Goal: Task Accomplishment & Management: Manage account settings

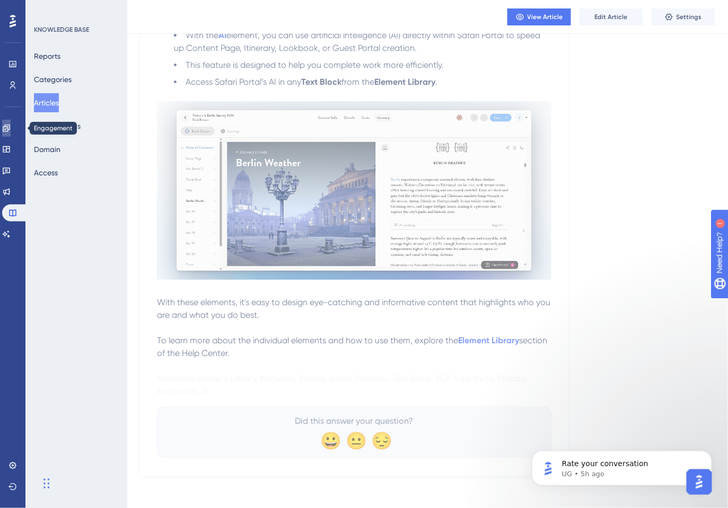
click at [10, 128] on icon at bounding box center [6, 128] width 7 height 7
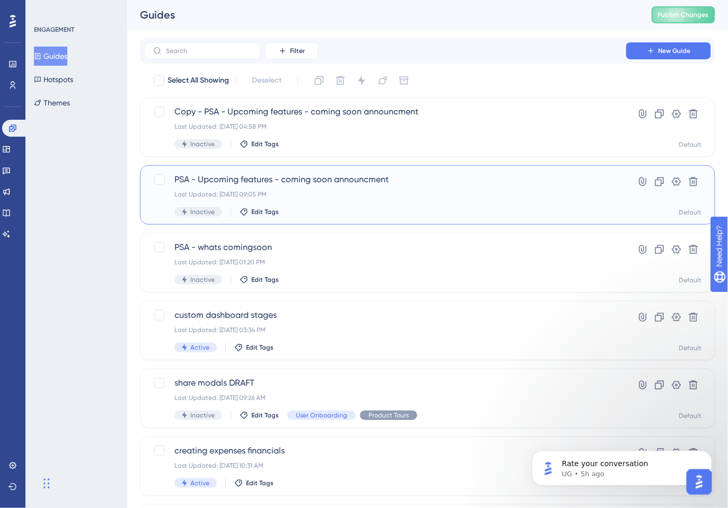
click at [408, 196] on div "Last Updated: Aug 12 2025, 09:05 PM" at bounding box center [384, 194] width 421 height 8
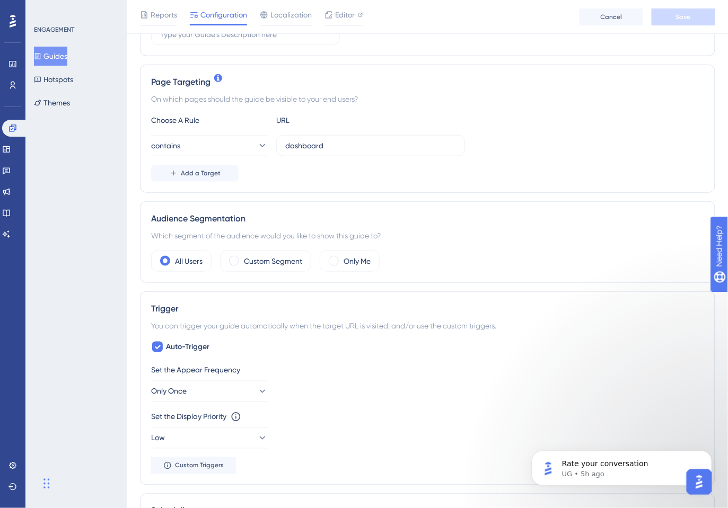
scroll to position [219, 0]
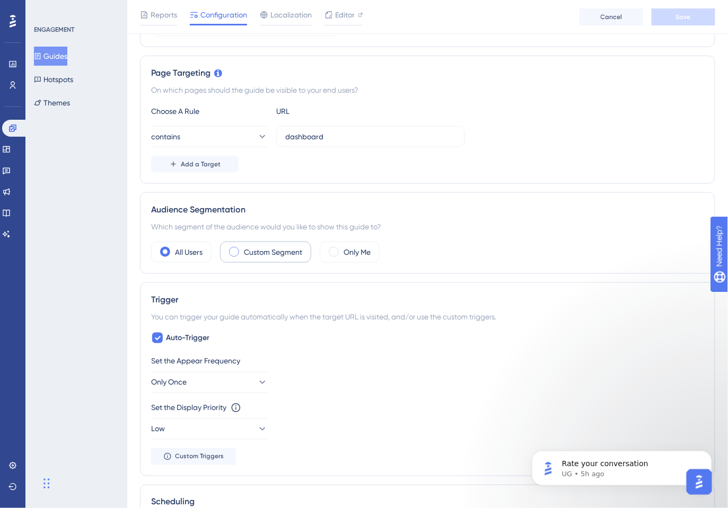
click at [274, 249] on label "Custom Segment" at bounding box center [273, 252] width 58 height 13
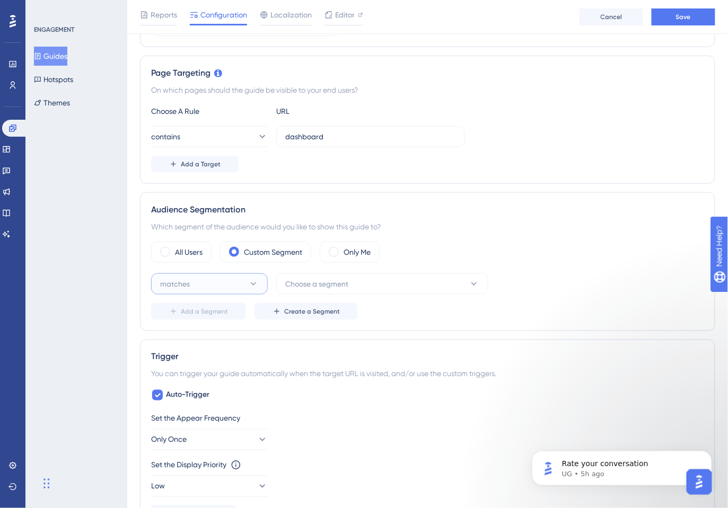
click at [238, 281] on button "matches" at bounding box center [209, 284] width 117 height 21
click at [240, 311] on div "matches matches" at bounding box center [209, 316] width 86 height 21
click at [330, 281] on span "Choose a segment" at bounding box center [316, 284] width 63 height 13
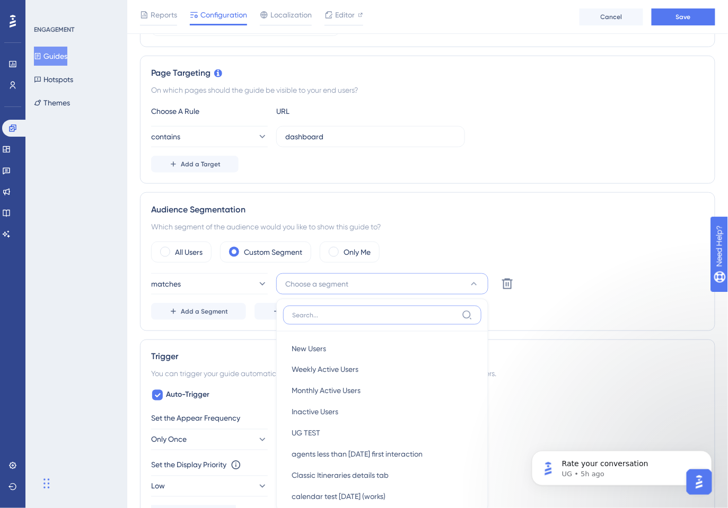
scroll to position [368, 0]
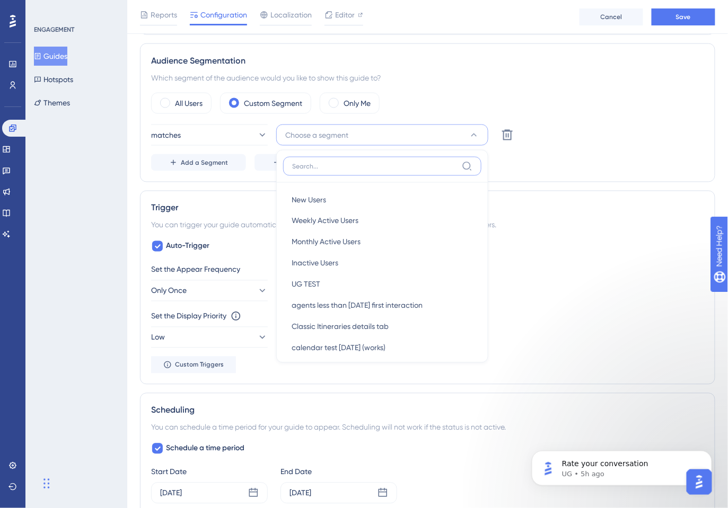
click at [355, 165] on input at bounding box center [374, 166] width 165 height 8
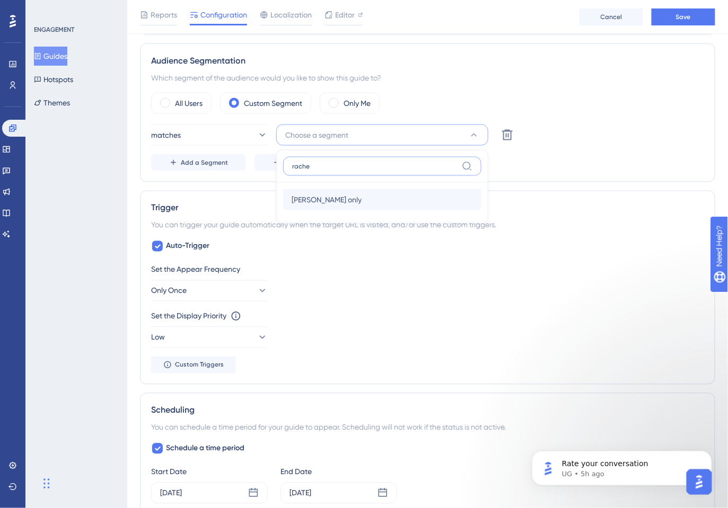
type input "rache"
click at [348, 202] on div "rachel only rachel only" at bounding box center [382, 199] width 181 height 21
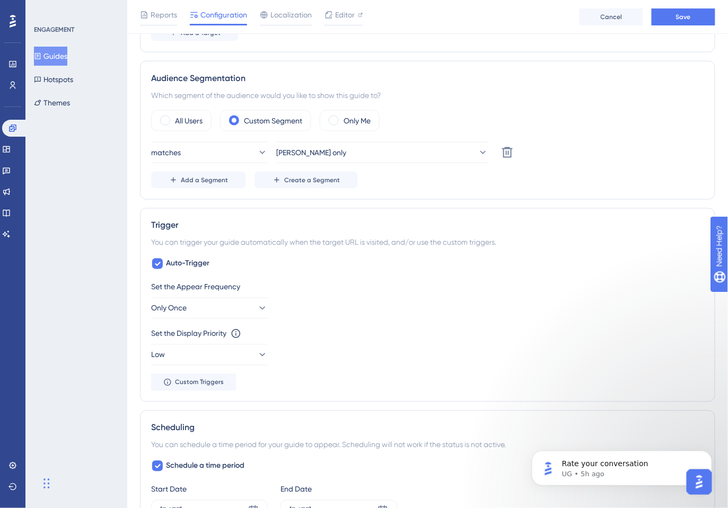
scroll to position [402, 0]
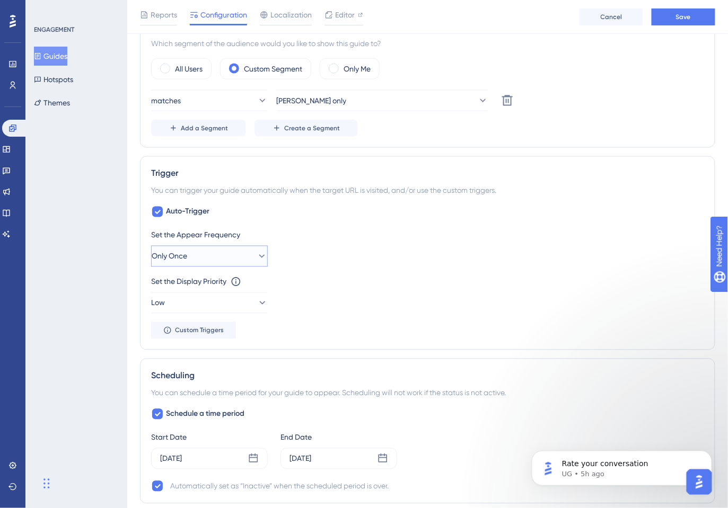
click at [196, 254] on button "Only Once" at bounding box center [209, 256] width 117 height 21
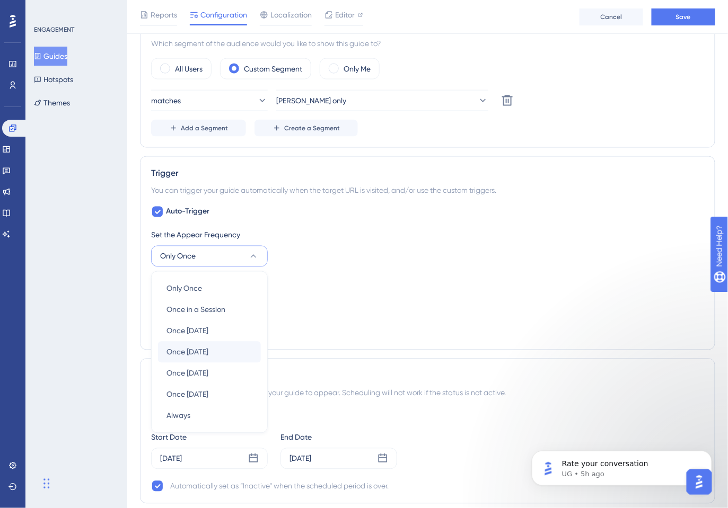
scroll to position [500, 0]
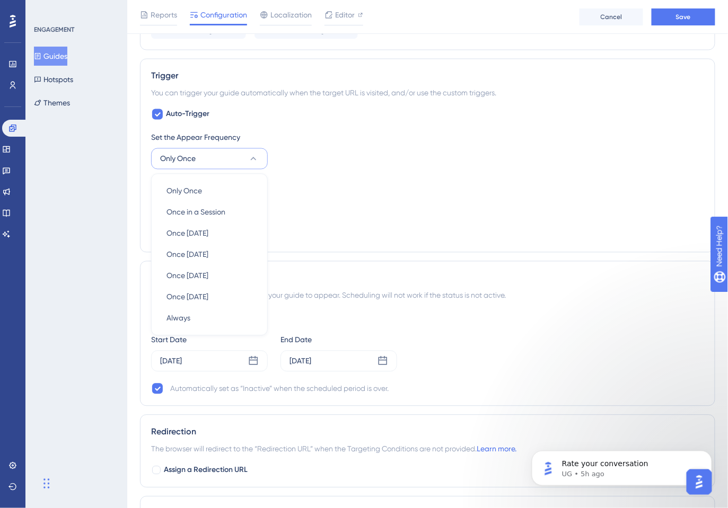
click at [332, 182] on div "Set the Display Priority This option will set the display priority between auto…" at bounding box center [427, 184] width 553 height 13
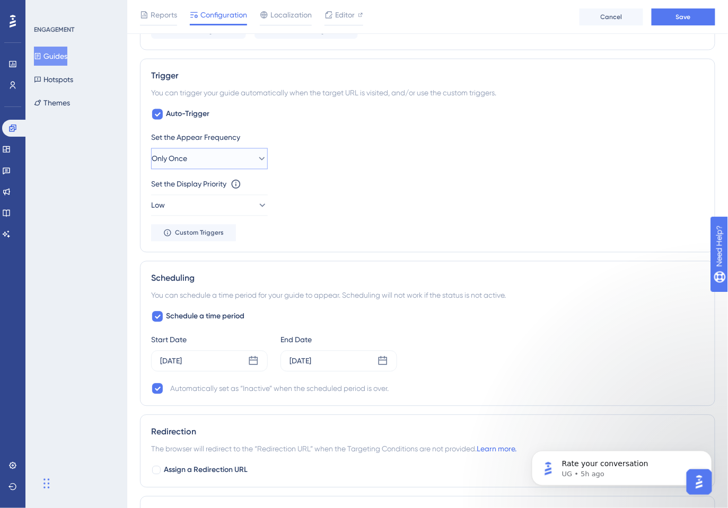
click at [187, 153] on span "Only Once" at bounding box center [170, 159] width 36 height 13
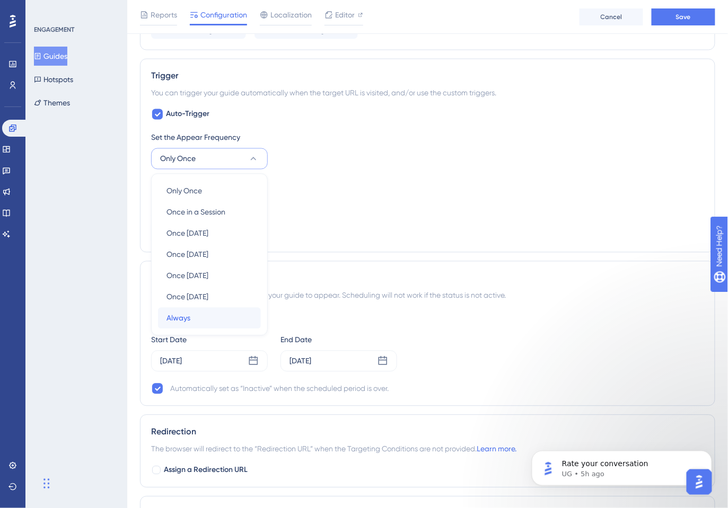
click at [206, 317] on div "Always Always" at bounding box center [209, 318] width 86 height 21
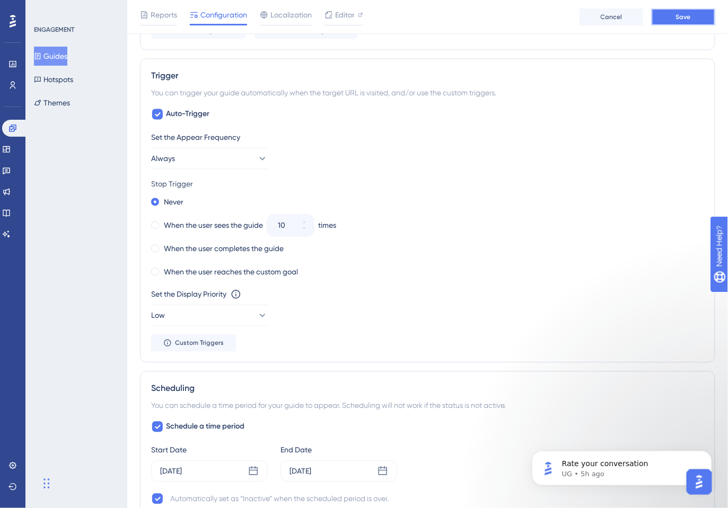
click at [680, 11] on button "Save" at bounding box center [683, 16] width 64 height 17
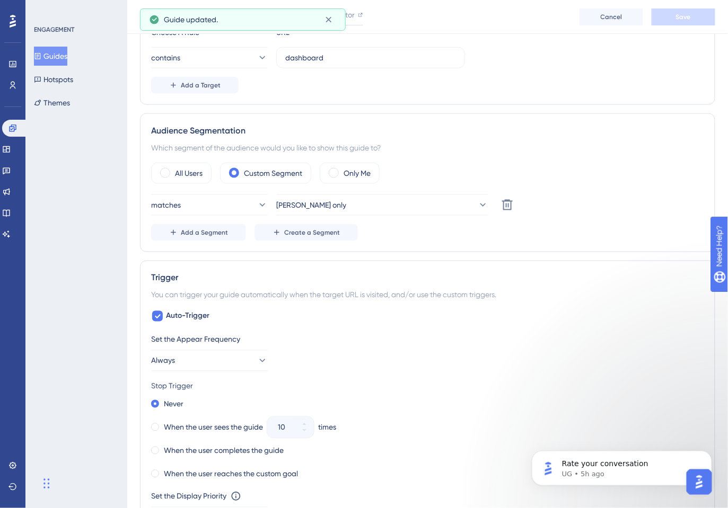
scroll to position [0, 0]
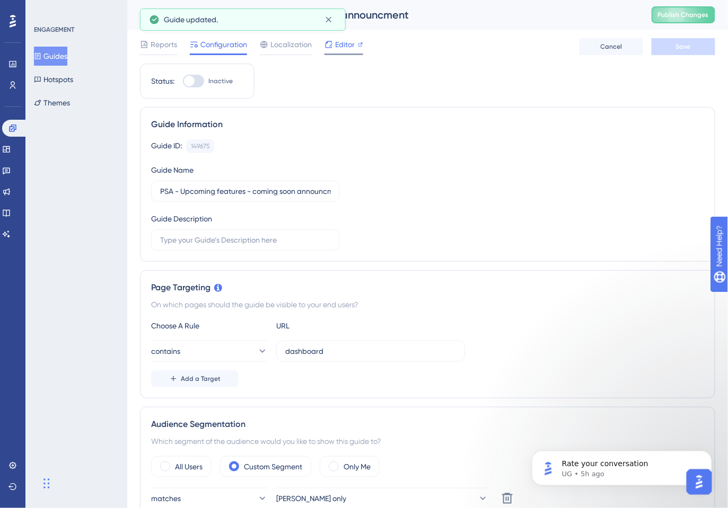
click at [345, 45] on span "Editor" at bounding box center [345, 44] width 20 height 13
click at [191, 83] on div at bounding box center [189, 81] width 11 height 11
click at [183, 82] on input "Inactive" at bounding box center [182, 81] width 1 height 1
checkbox input "true"
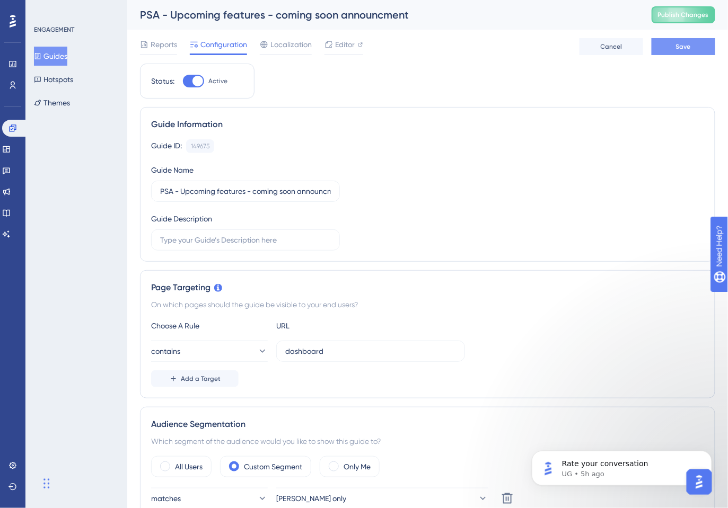
click at [691, 44] on button "Save" at bounding box center [683, 46] width 64 height 17
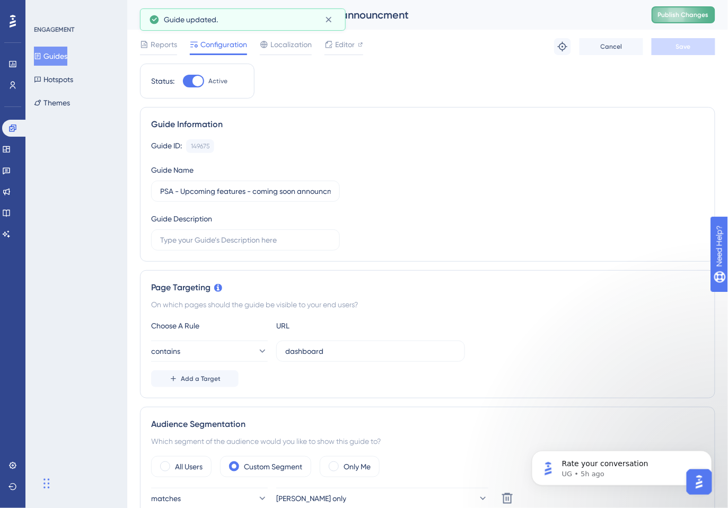
click at [692, 10] on button "Publish Changes" at bounding box center [683, 14] width 64 height 17
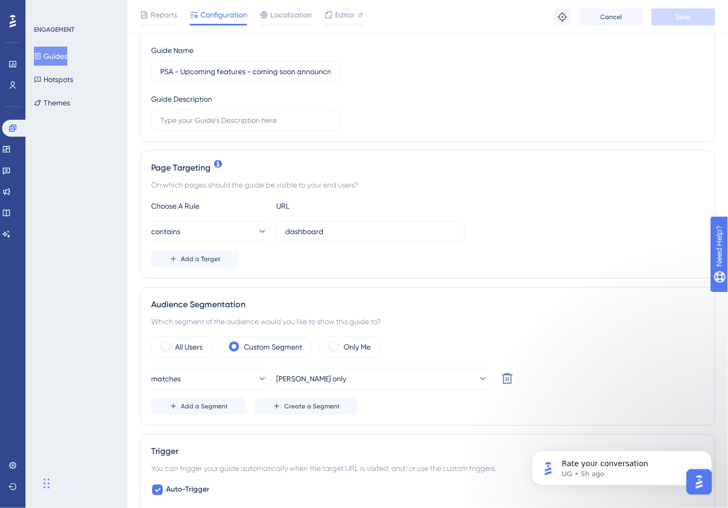
scroll to position [125, 0]
click at [157, 345] on div "All Users" at bounding box center [181, 346] width 60 height 21
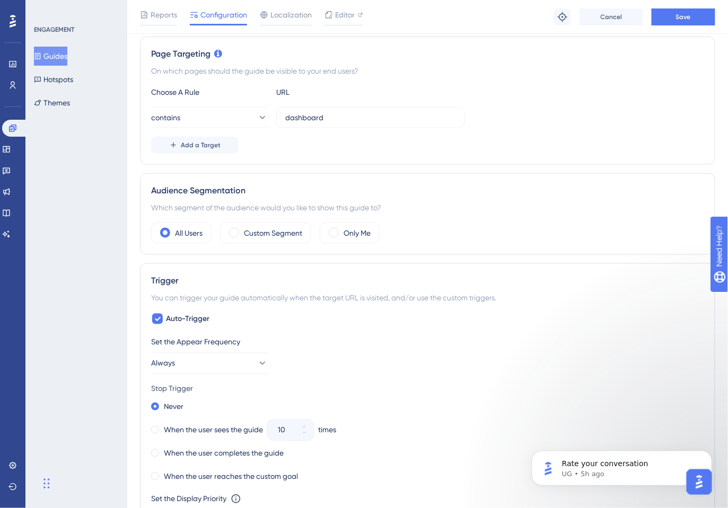
scroll to position [239, 0]
click at [216, 347] on div "Set the Appear Frequency Always" at bounding box center [427, 354] width 553 height 38
click at [220, 359] on button "Always" at bounding box center [209, 362] width 117 height 21
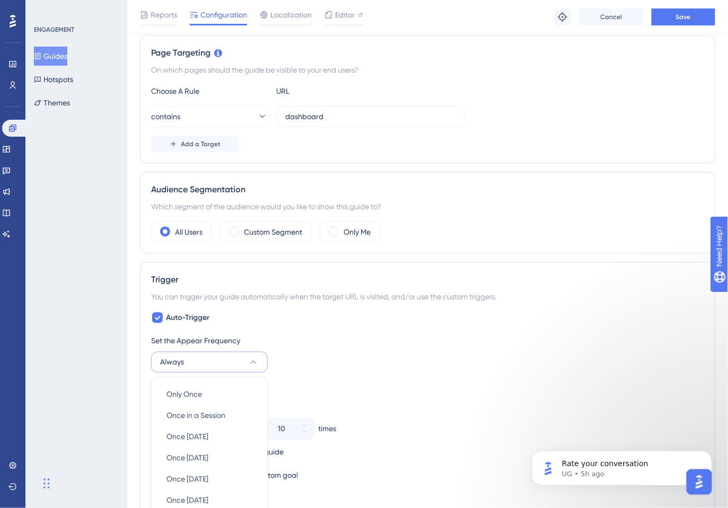
scroll to position [443, 0]
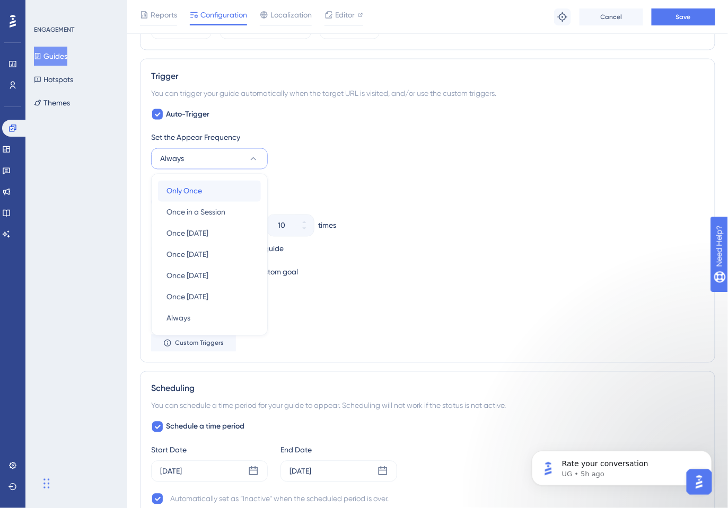
click at [224, 181] on div "Only Once Only Once" at bounding box center [209, 191] width 86 height 21
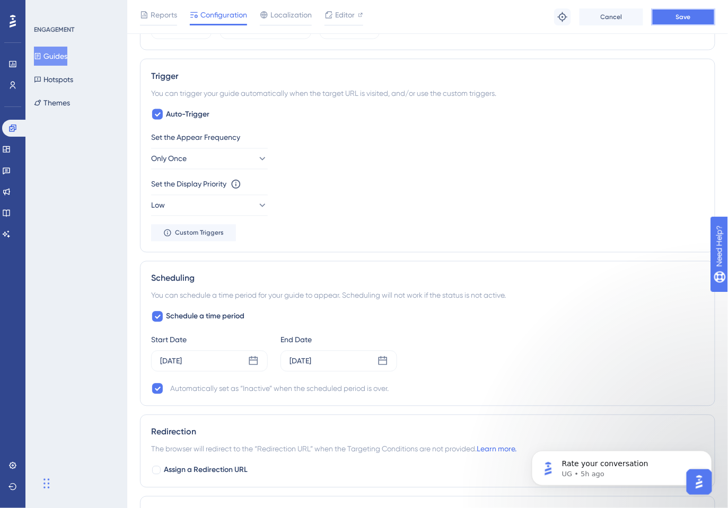
click at [682, 11] on button "Save" at bounding box center [683, 16] width 64 height 17
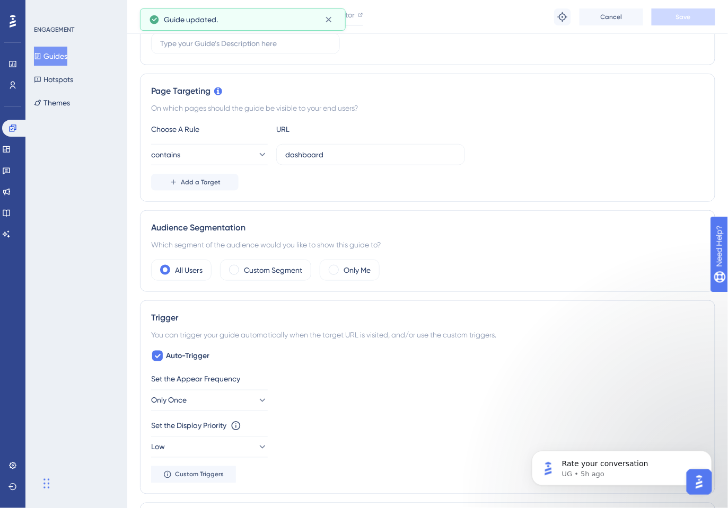
scroll to position [0, 0]
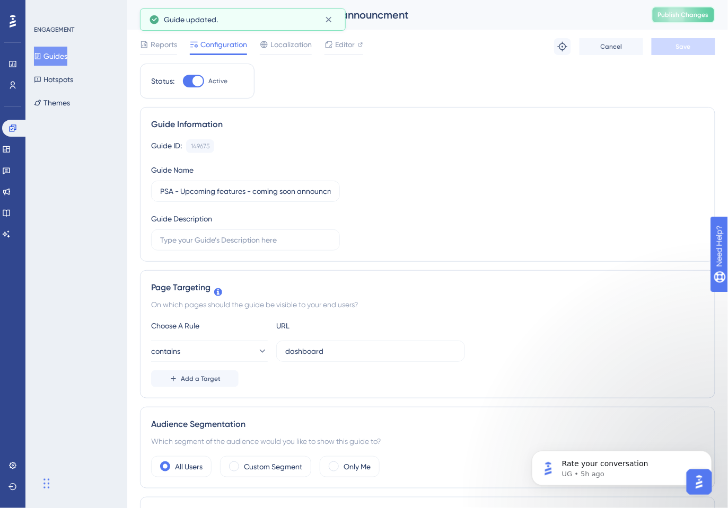
click at [703, 10] on button "Publish Changes" at bounding box center [683, 14] width 64 height 17
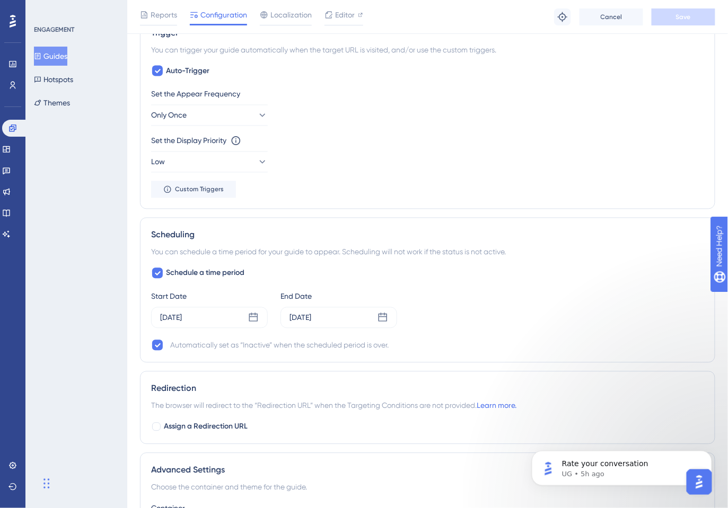
scroll to position [490, 0]
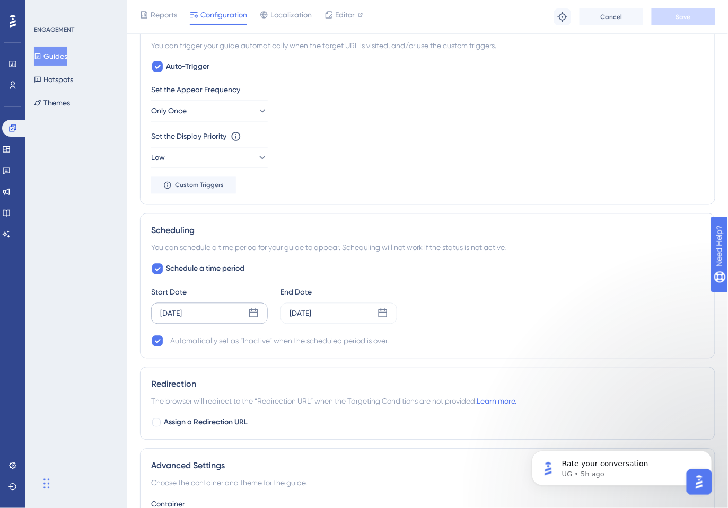
click at [230, 312] on div "Aug 12 2025" at bounding box center [209, 313] width 117 height 21
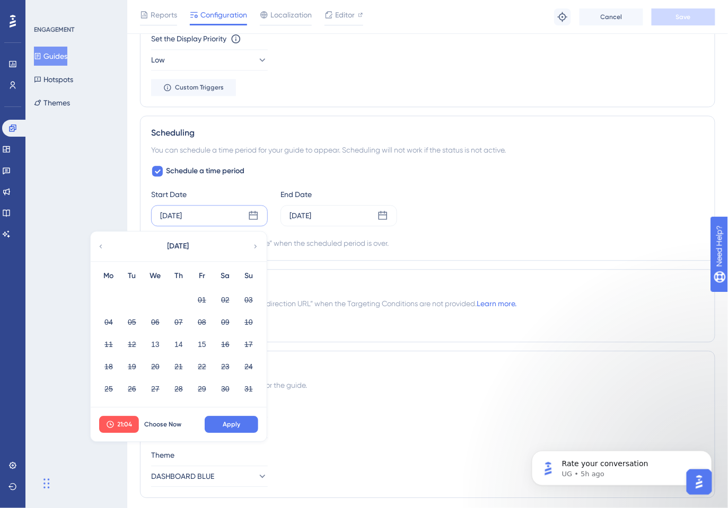
scroll to position [620, 0]
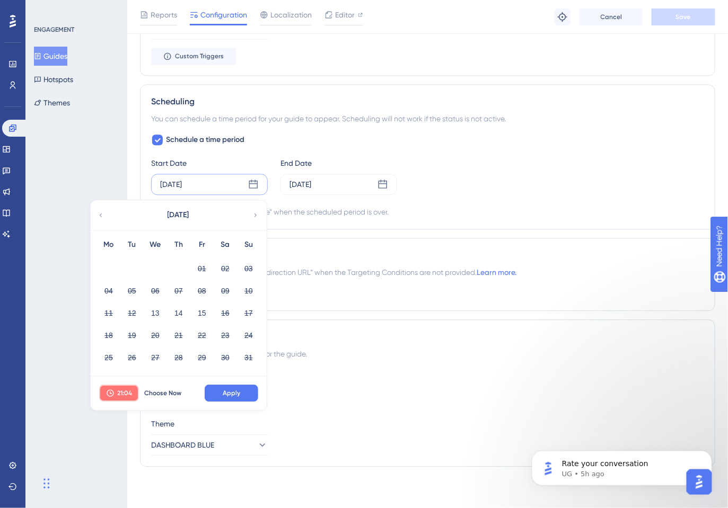
click at [118, 393] on span "21:04" at bounding box center [125, 393] width 15 height 8
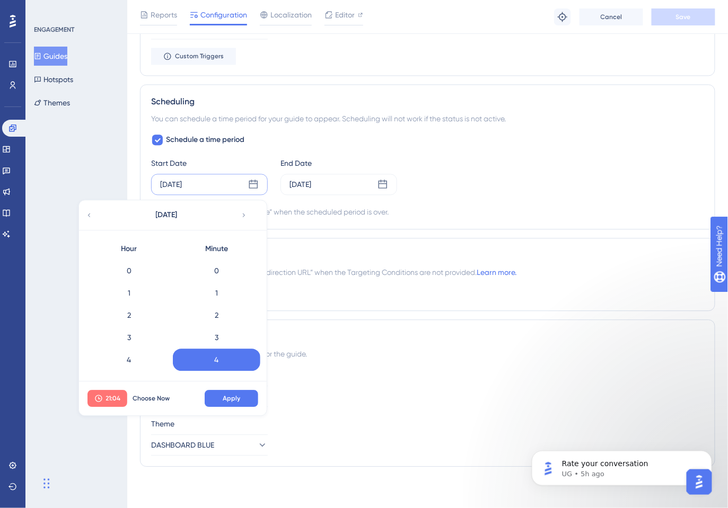
scroll to position [43, 0]
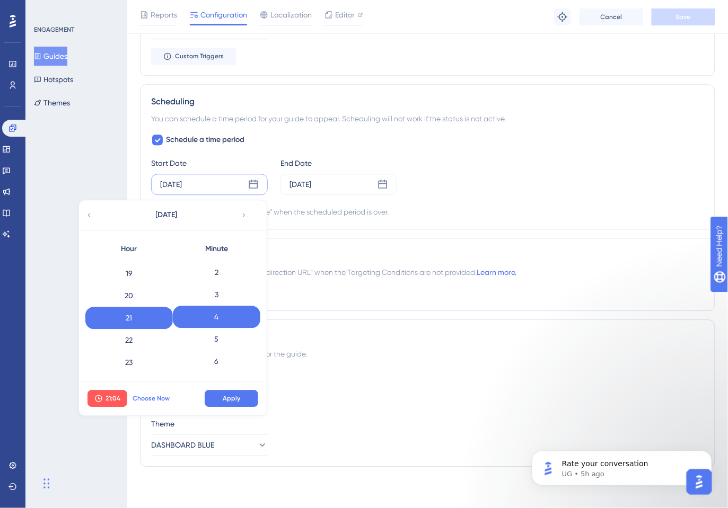
click at [155, 394] on span "Choose Now" at bounding box center [151, 398] width 37 height 8
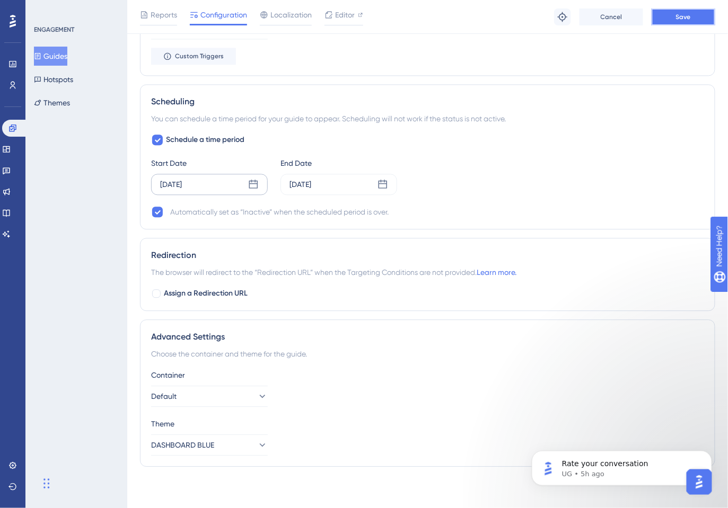
click at [688, 13] on span "Save" at bounding box center [683, 17] width 15 height 8
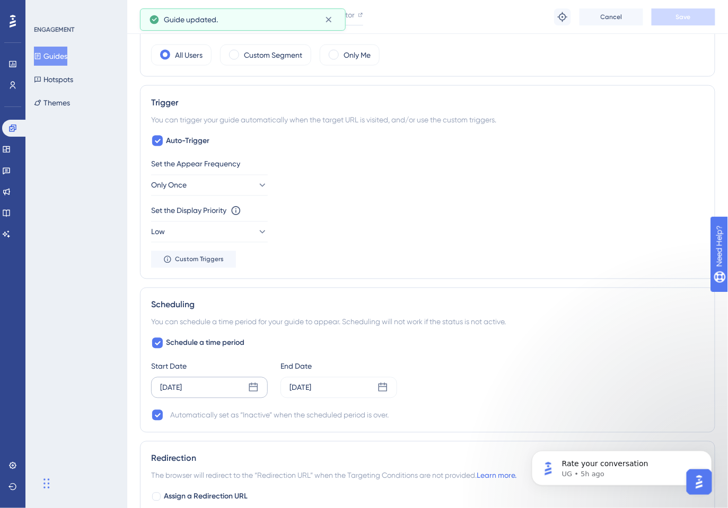
scroll to position [0, 0]
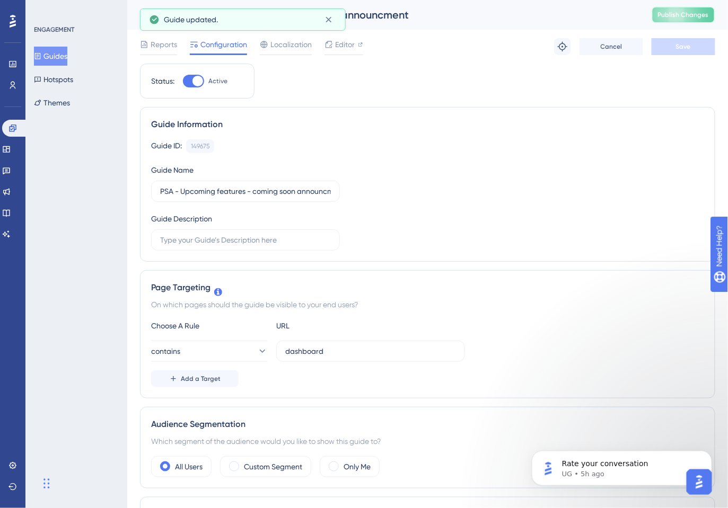
click at [700, 11] on span "Publish Changes" at bounding box center [683, 15] width 51 height 8
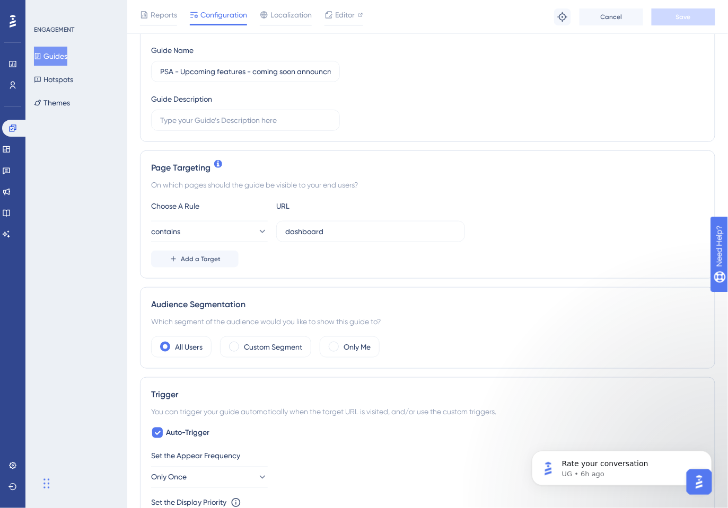
scroll to position [132, 0]
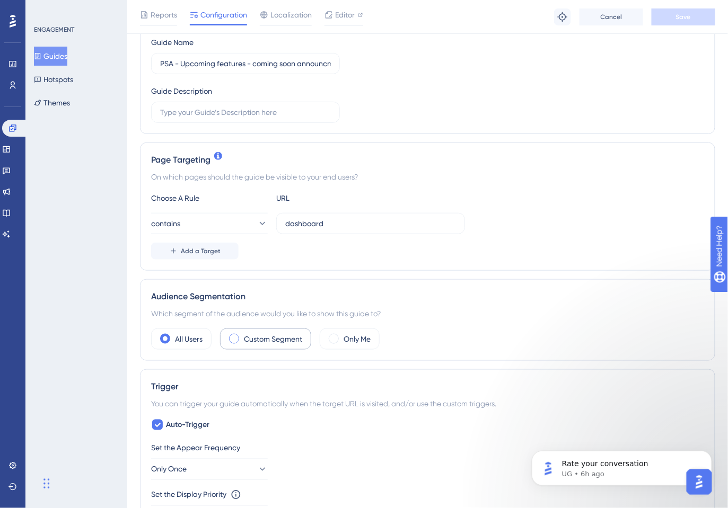
click at [258, 342] on label "Custom Segment" at bounding box center [273, 339] width 58 height 13
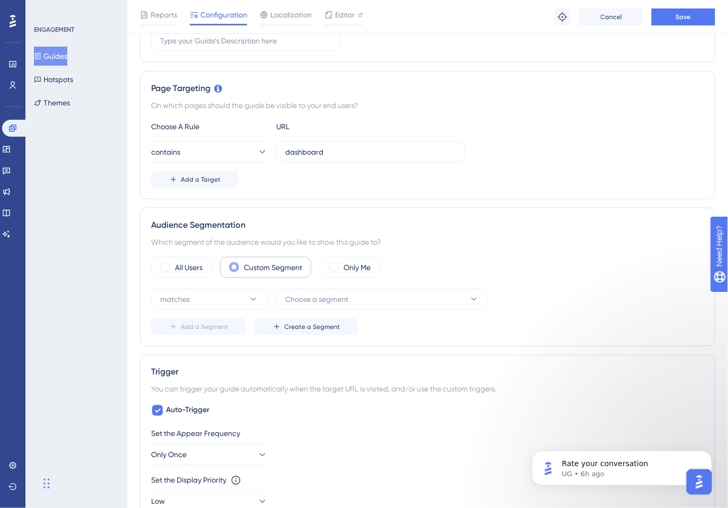
scroll to position [224, 0]
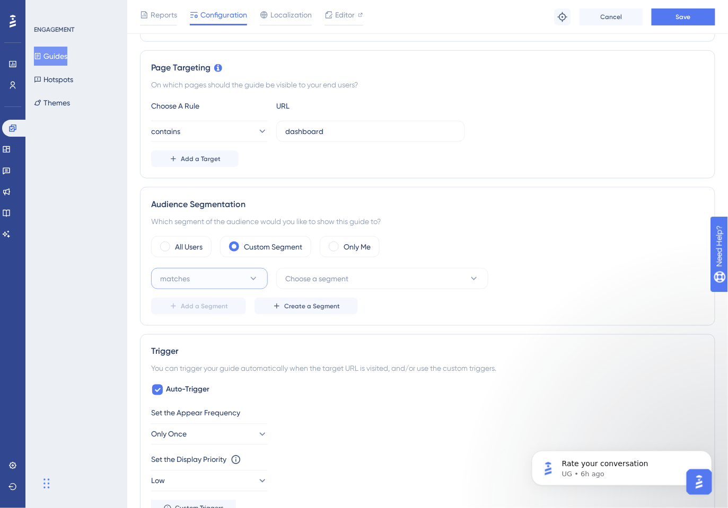
click at [257, 276] on icon at bounding box center [253, 279] width 11 height 11
click at [243, 312] on div "matches matches" at bounding box center [209, 311] width 86 height 21
click at [323, 282] on span "Choose a segment" at bounding box center [316, 278] width 63 height 13
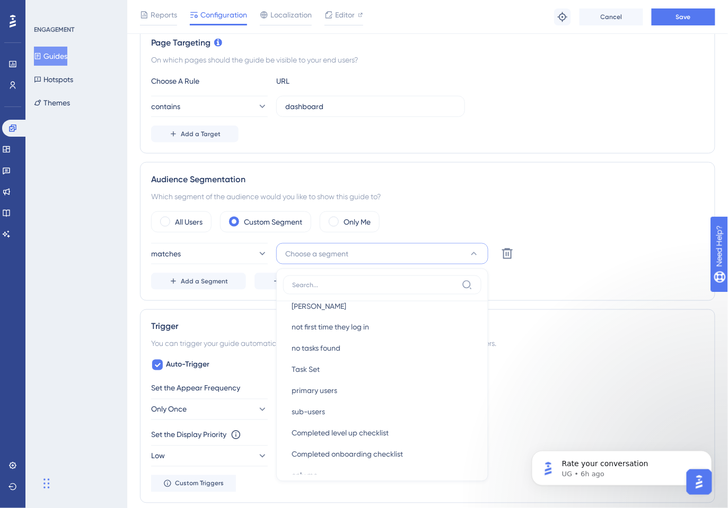
scroll to position [289, 0]
click at [366, 327] on span "not first time they log in" at bounding box center [330, 326] width 77 height 13
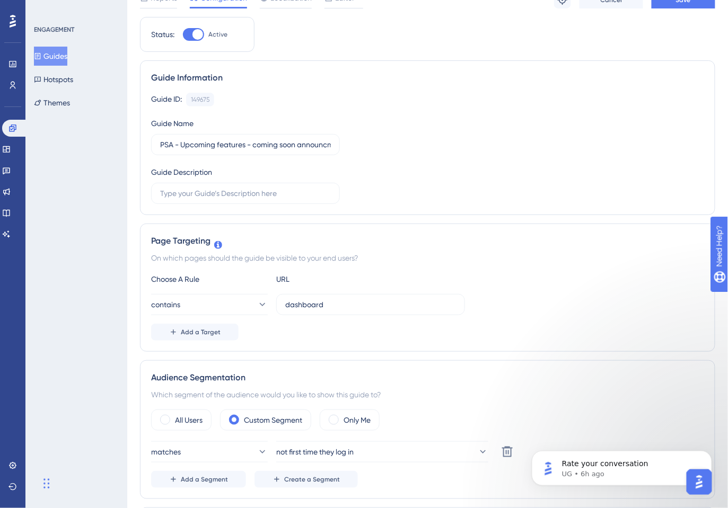
scroll to position [0, 0]
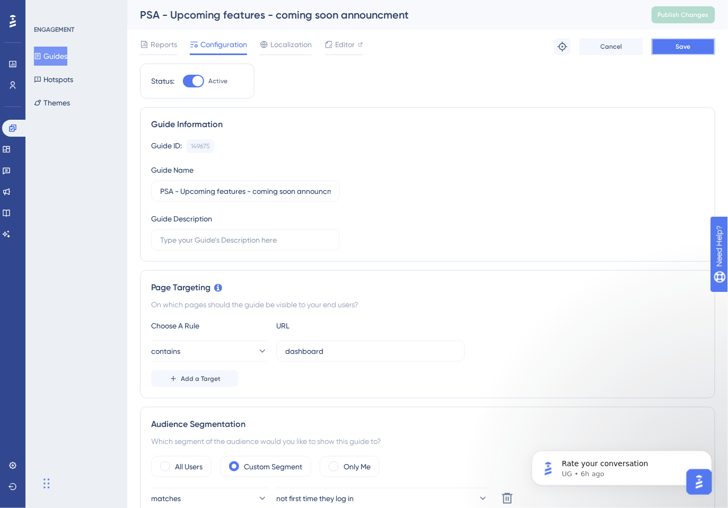
click at [689, 39] on button "Save" at bounding box center [683, 46] width 64 height 17
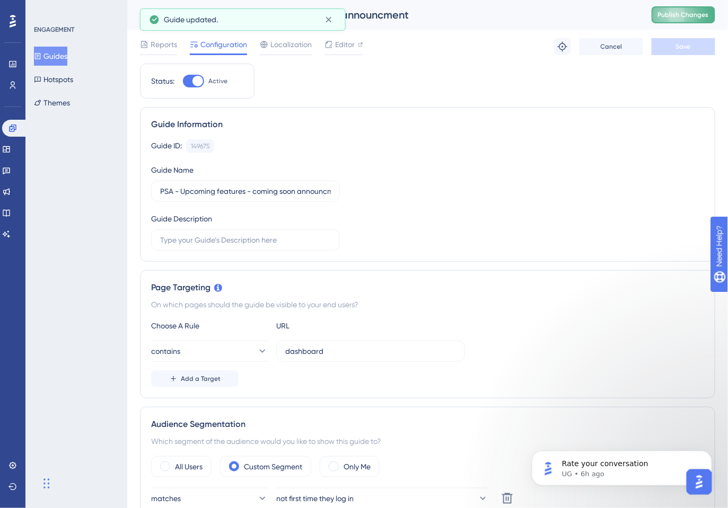
click at [682, 14] on span "Publish Changes" at bounding box center [683, 15] width 51 height 8
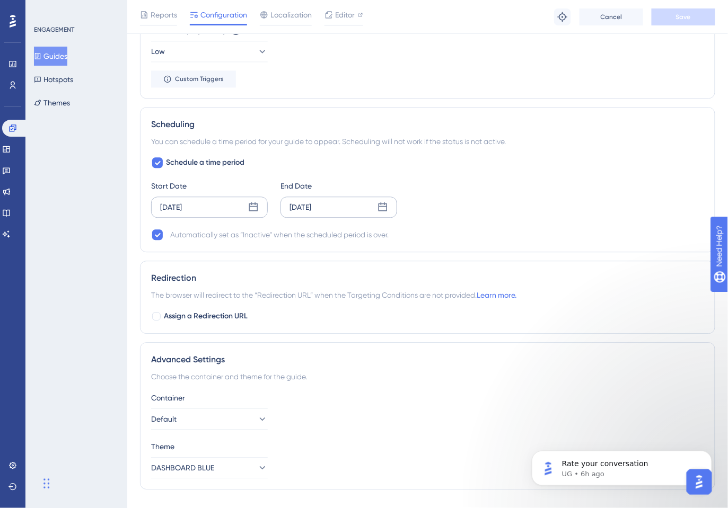
scroll to position [655, 0]
click at [367, 207] on div "[DATE]" at bounding box center [338, 206] width 117 height 21
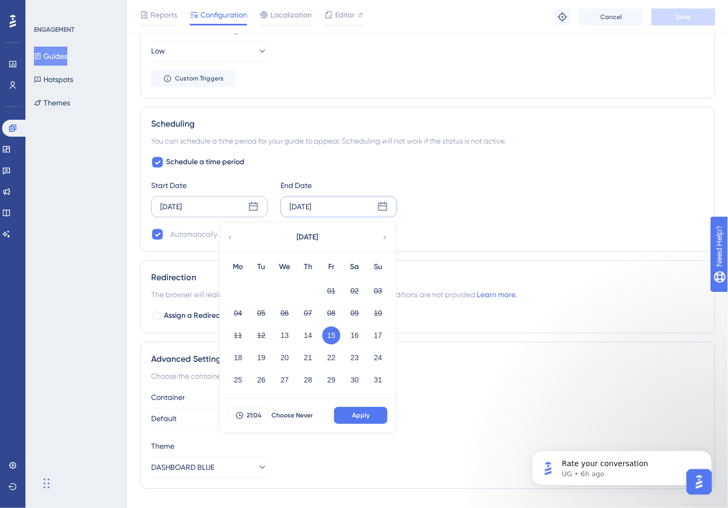
click at [476, 206] on div "Start Date Aug 13 2025 End Date Aug 15 2025 August 2025 Mo Tu We Th Fr Sa Su 01…" at bounding box center [427, 198] width 553 height 38
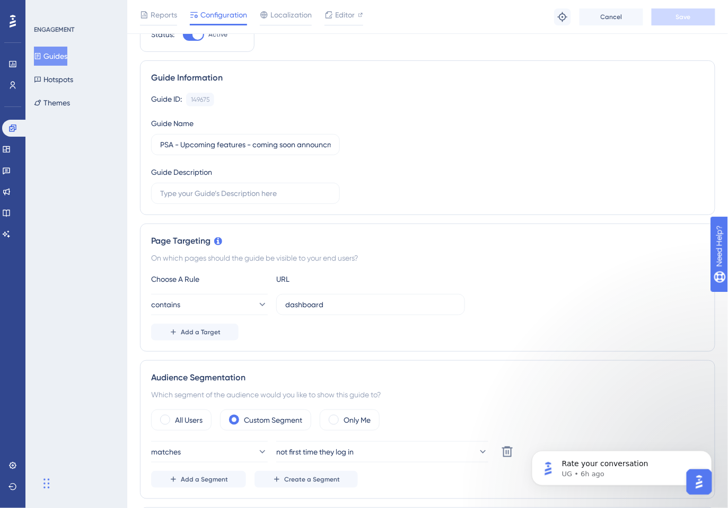
scroll to position [0, 0]
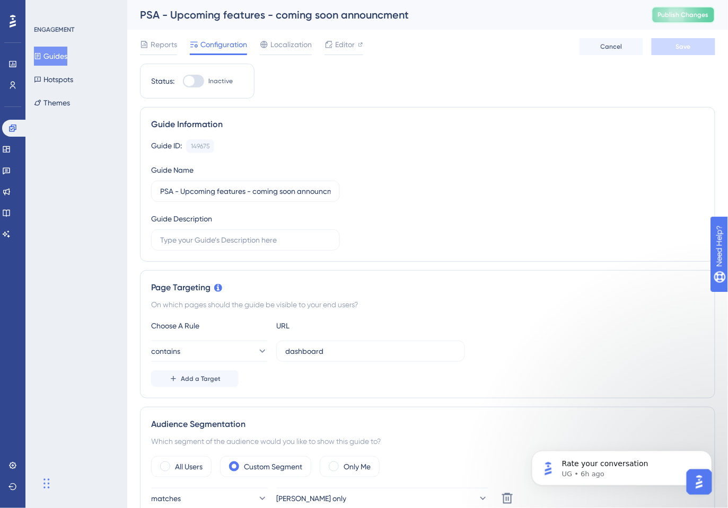
drag, startPoint x: 666, startPoint y: 15, endPoint x: 699, endPoint y: 36, distance: 38.8
click at [666, 15] on span "Publish Changes" at bounding box center [683, 15] width 51 height 8
click at [62, 54] on button "Guides" at bounding box center [50, 56] width 33 height 19
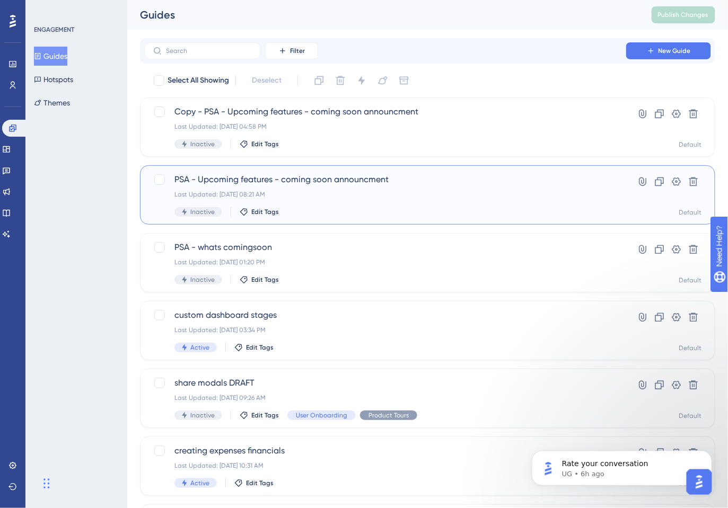
click at [342, 187] on div "PSA - Upcoming features - coming soon announcment Last Updated: Aug 13 2025, 08…" at bounding box center [384, 194] width 421 height 43
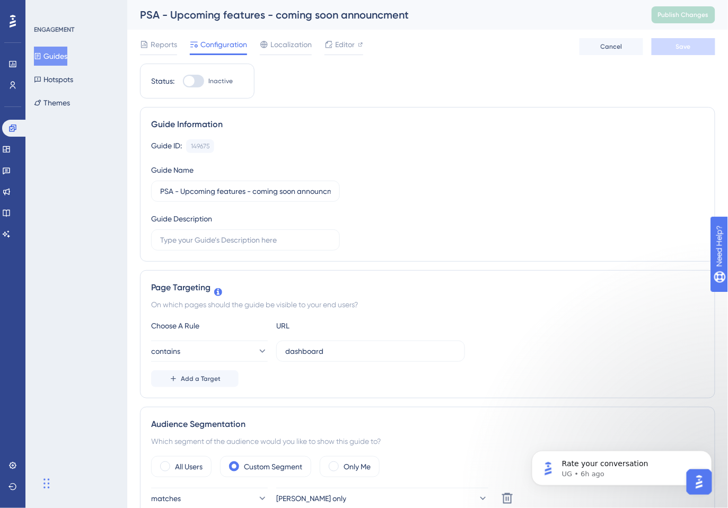
drag, startPoint x: 66, startPoint y: 55, endPoint x: 136, endPoint y: 63, distance: 70.0
click at [66, 55] on button "Guides" at bounding box center [50, 56] width 33 height 19
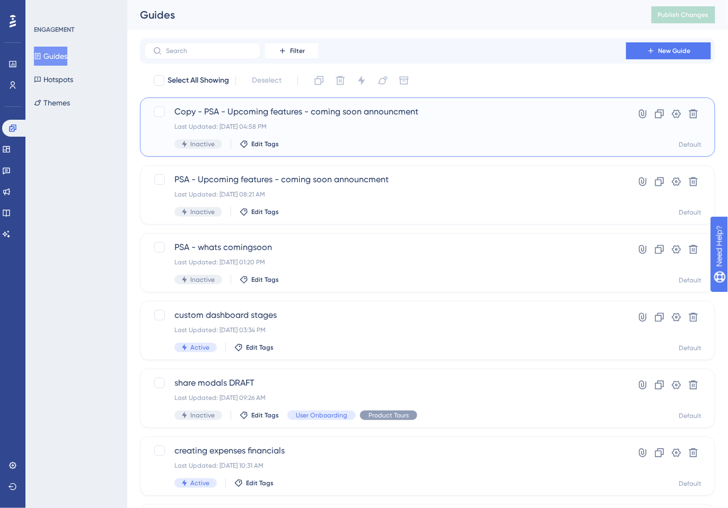
click at [355, 139] on div "Inactive Edit Tags" at bounding box center [384, 144] width 421 height 10
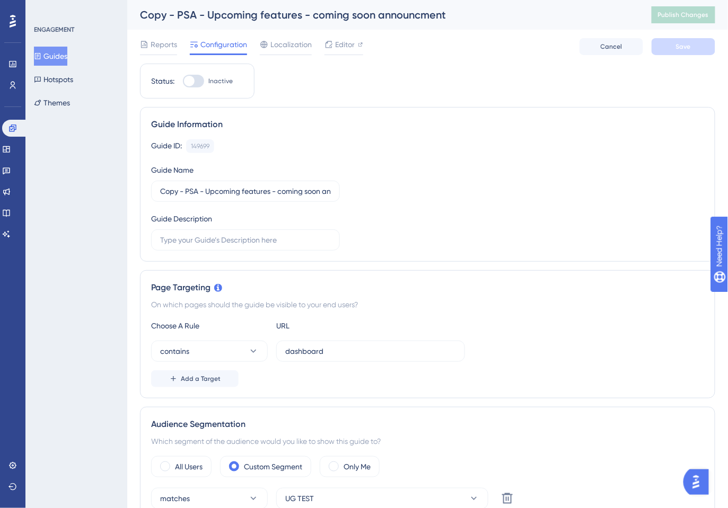
click at [63, 58] on button "Guides" at bounding box center [50, 56] width 33 height 19
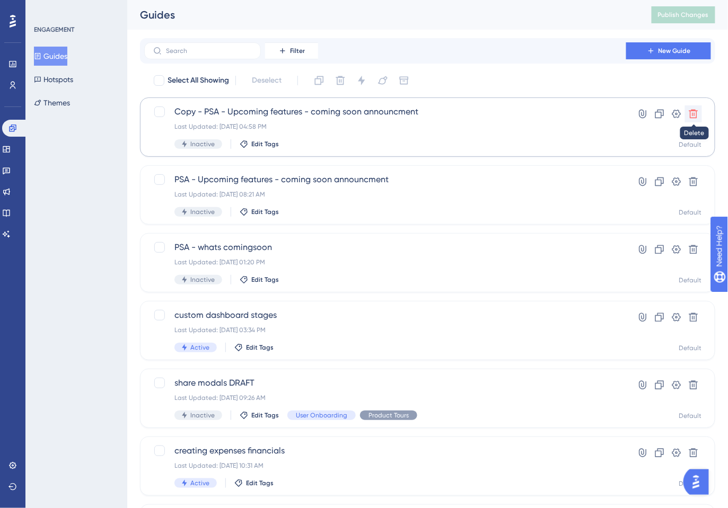
click at [691, 112] on icon at bounding box center [693, 114] width 11 height 11
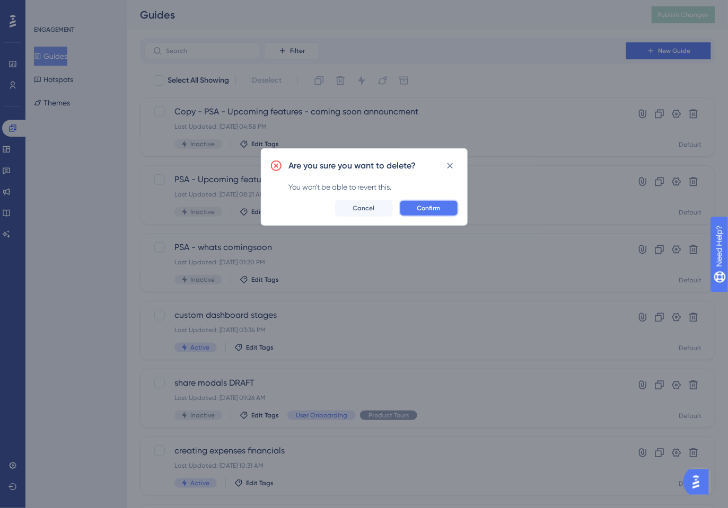
click at [429, 208] on span "Confirm" at bounding box center [428, 208] width 23 height 8
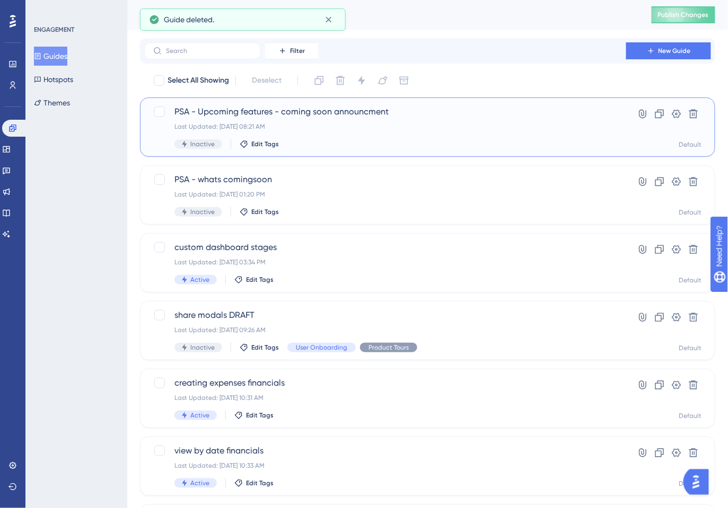
click at [295, 127] on div "Last Updated: Aug 13 2025, 08:21 AM" at bounding box center [384, 126] width 421 height 8
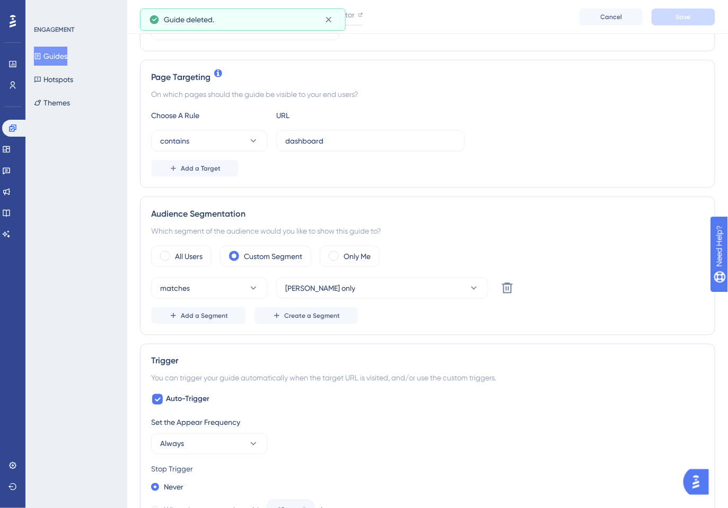
scroll to position [216, 0]
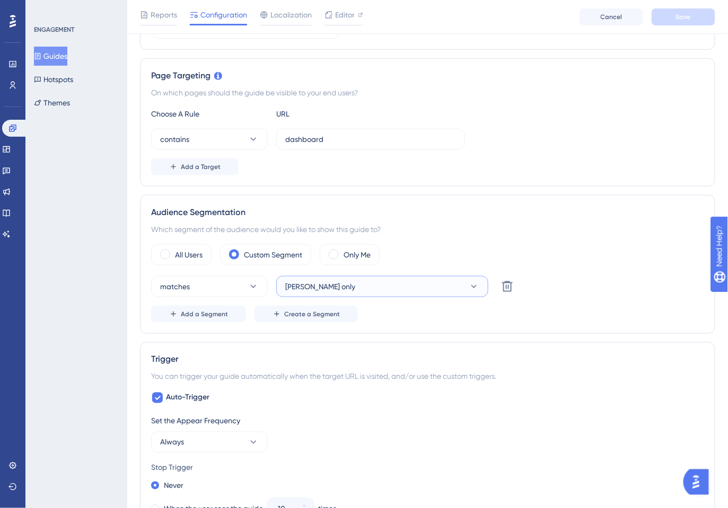
click at [351, 282] on button "rachel only" at bounding box center [382, 286] width 212 height 21
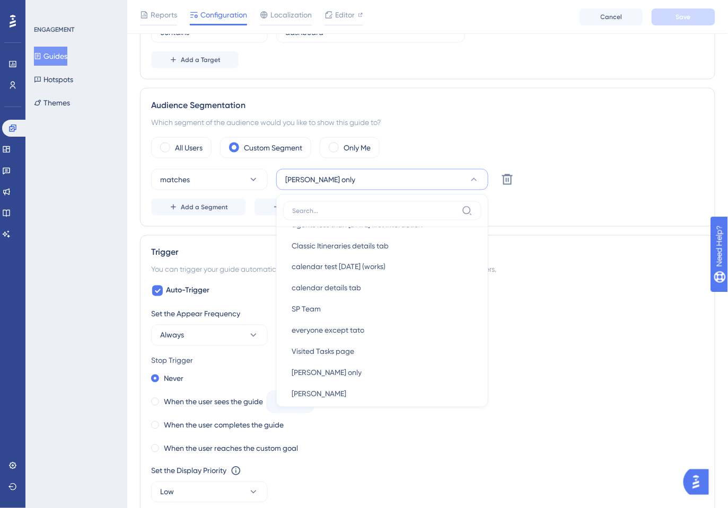
scroll to position [0, 0]
click at [196, 149] on label "All Users" at bounding box center [189, 148] width 28 height 13
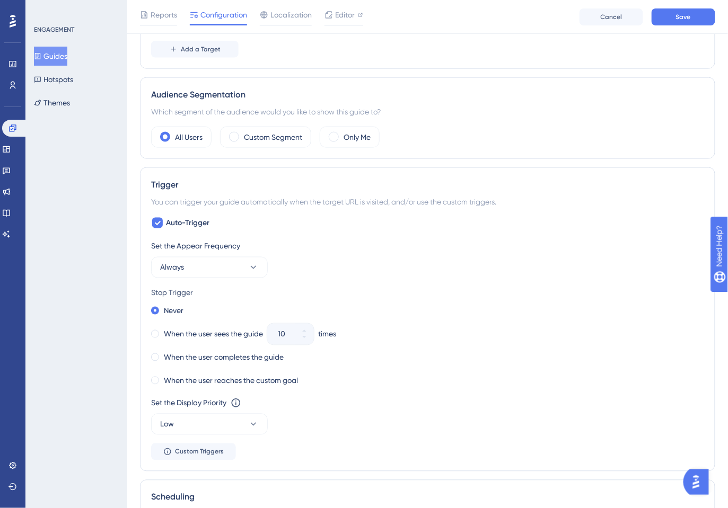
scroll to position [337, 0]
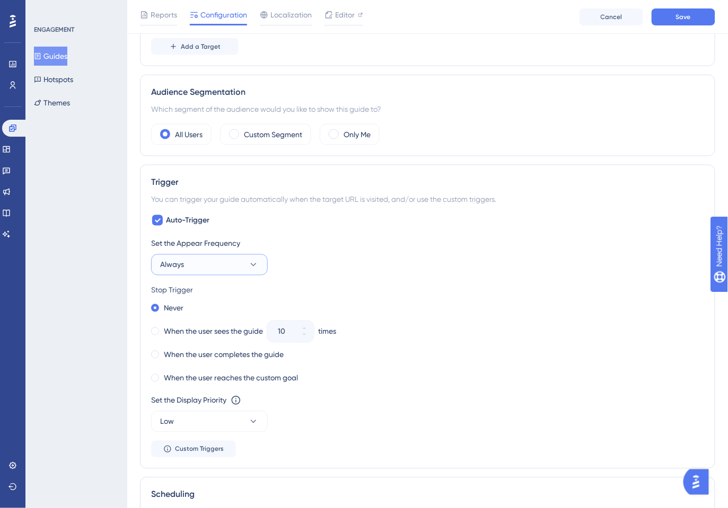
click at [198, 265] on button "Always" at bounding box center [209, 264] width 117 height 21
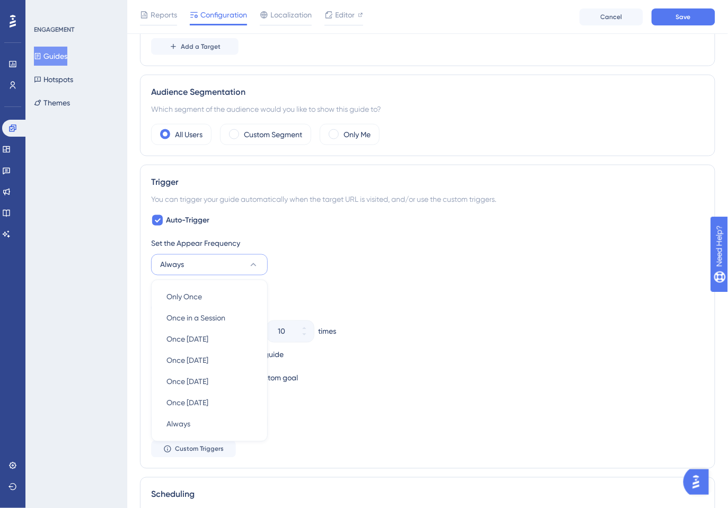
scroll to position [443, 0]
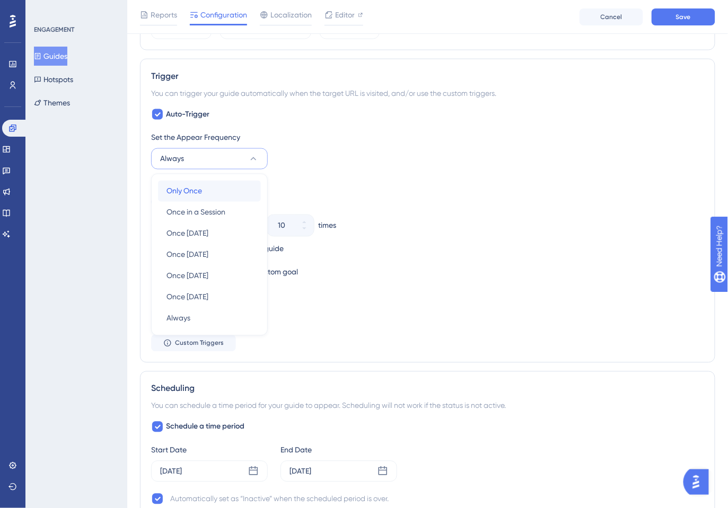
click at [198, 185] on span "Only Once" at bounding box center [184, 191] width 36 height 13
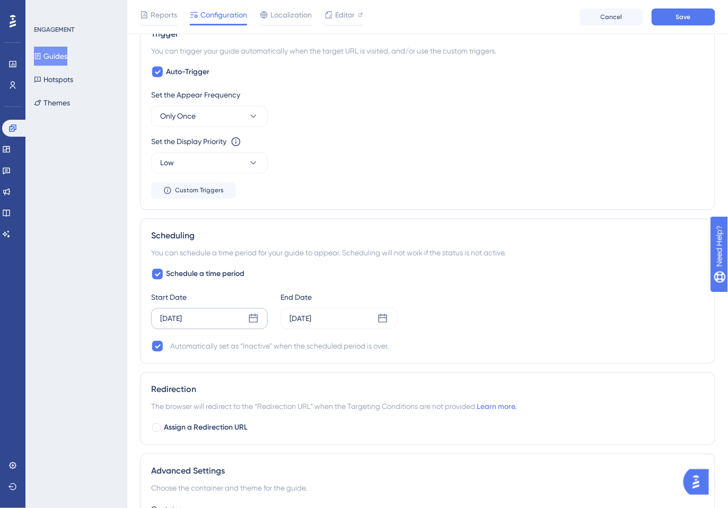
click at [213, 319] on div "Aug 12 2025" at bounding box center [209, 318] width 117 height 21
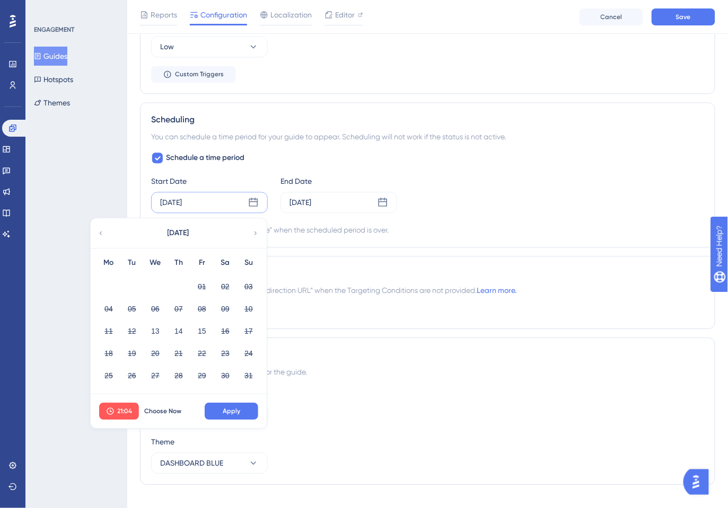
scroll to position [603, 0]
click at [164, 405] on span "Choose Now" at bounding box center [162, 409] width 37 height 8
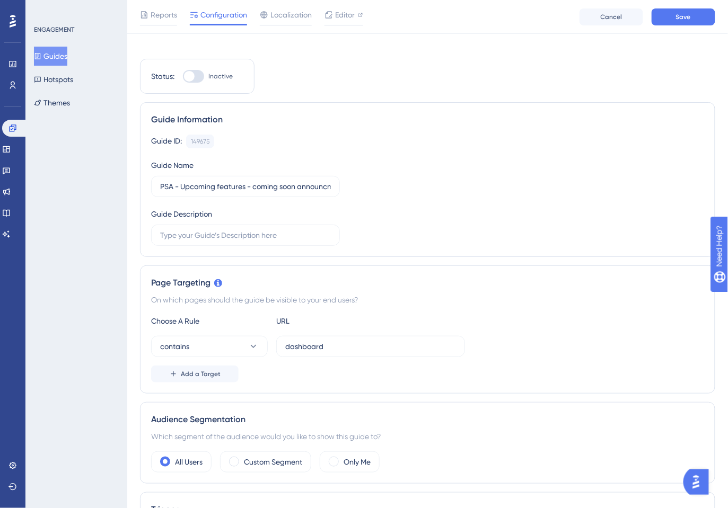
scroll to position [0, 0]
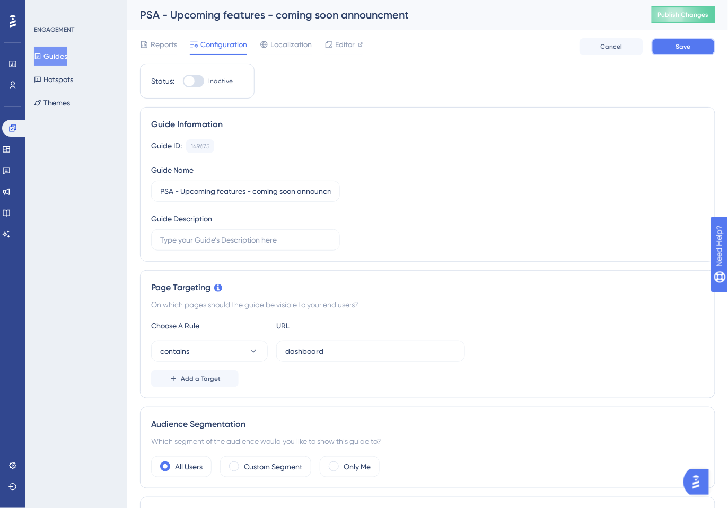
click at [680, 46] on span "Save" at bounding box center [683, 46] width 15 height 8
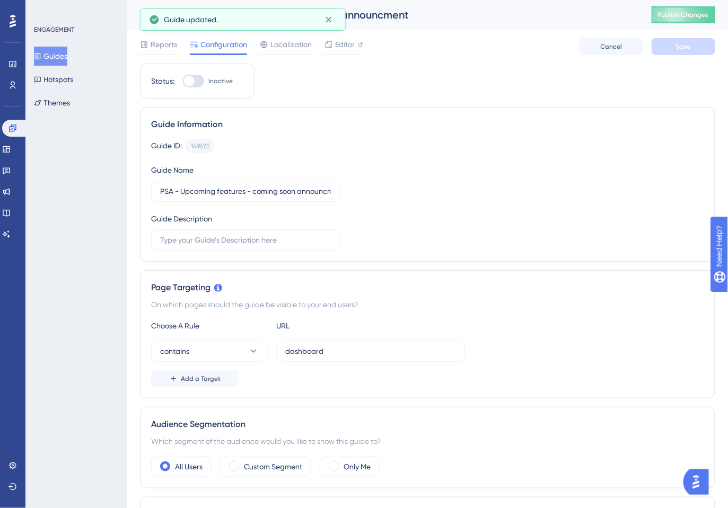
drag, startPoint x: 198, startPoint y: 77, endPoint x: 229, endPoint y: 78, distance: 30.7
click at [198, 77] on div at bounding box center [193, 81] width 21 height 13
click at [183, 81] on input "Inactive" at bounding box center [182, 81] width 1 height 1
click at [691, 43] on button "Save" at bounding box center [683, 46] width 64 height 17
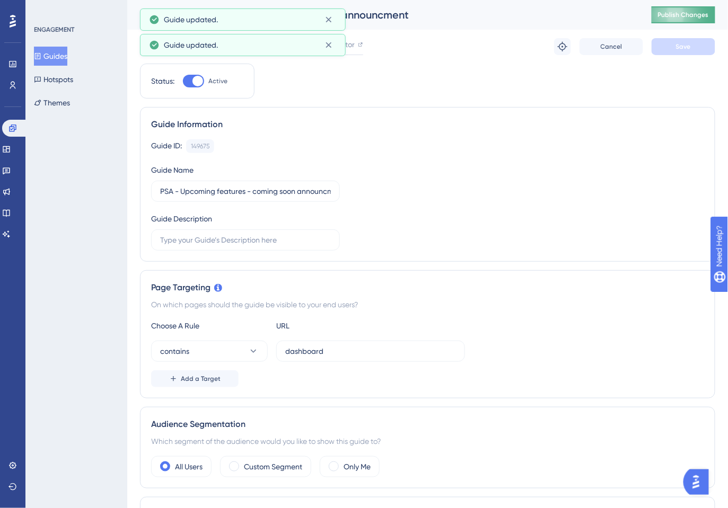
click at [685, 13] on span "Publish Changes" at bounding box center [683, 15] width 51 height 8
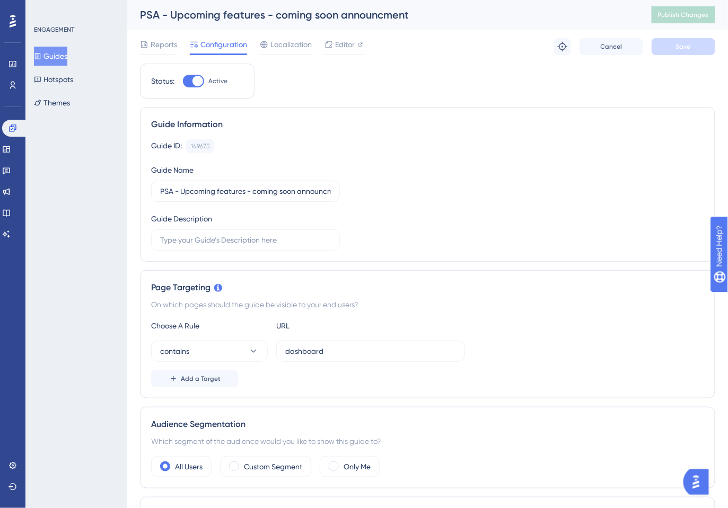
click at [188, 77] on div at bounding box center [193, 81] width 21 height 13
click at [183, 81] on input "Active" at bounding box center [182, 81] width 1 height 1
checkbox input "false"
click at [681, 46] on span "Save" at bounding box center [683, 46] width 15 height 8
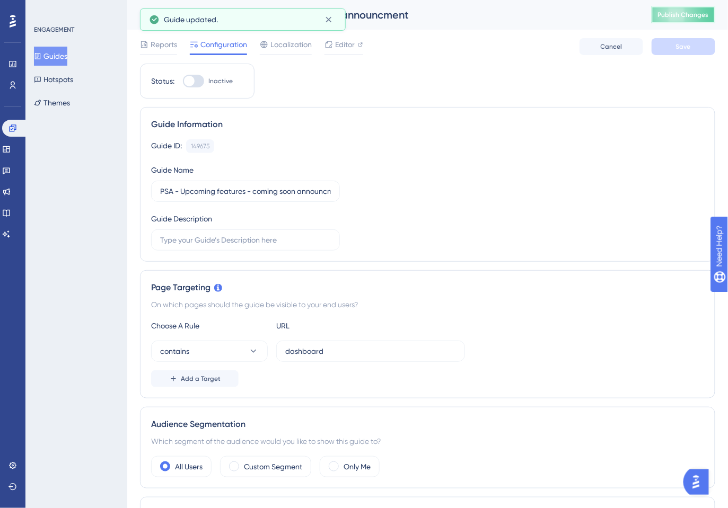
click at [676, 11] on span "Publish Changes" at bounding box center [683, 15] width 51 height 8
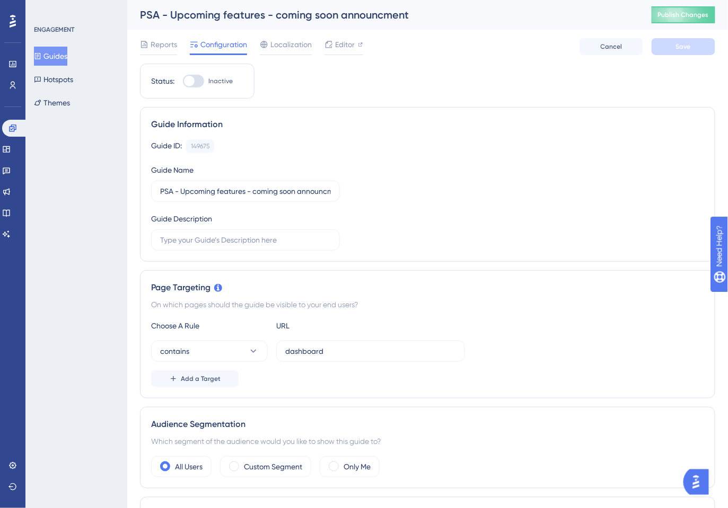
click at [61, 55] on button "Guides" at bounding box center [50, 56] width 33 height 19
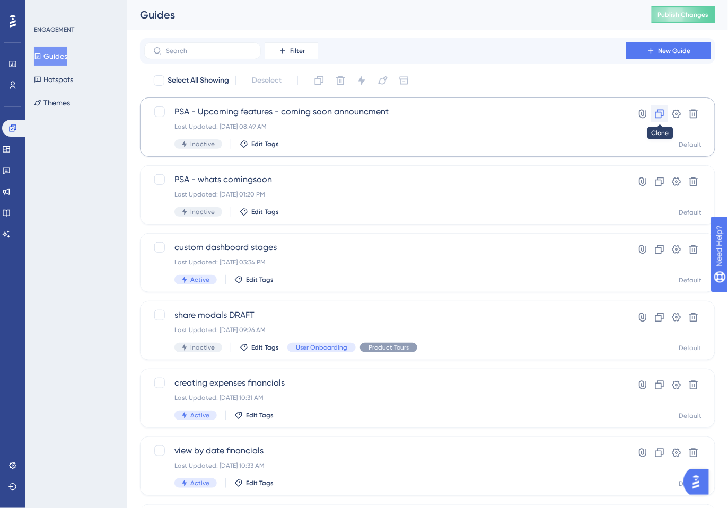
click at [661, 114] on icon at bounding box center [659, 114] width 9 height 9
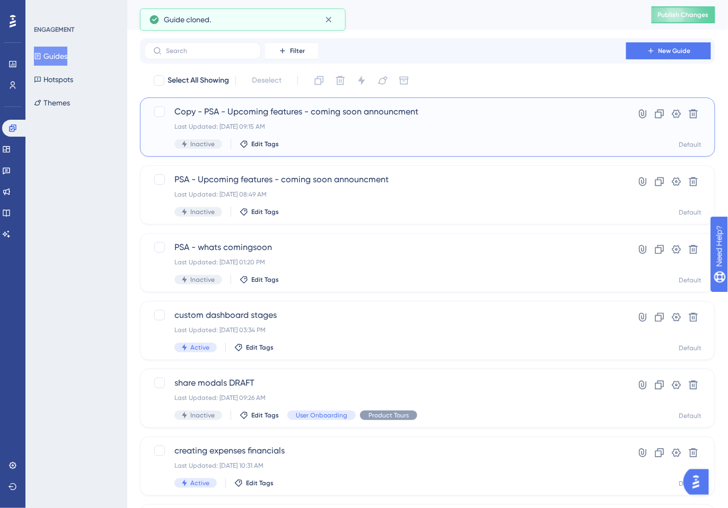
click at [435, 125] on div "Last Updated: Aug 13 2025, 09:15 AM" at bounding box center [384, 126] width 421 height 8
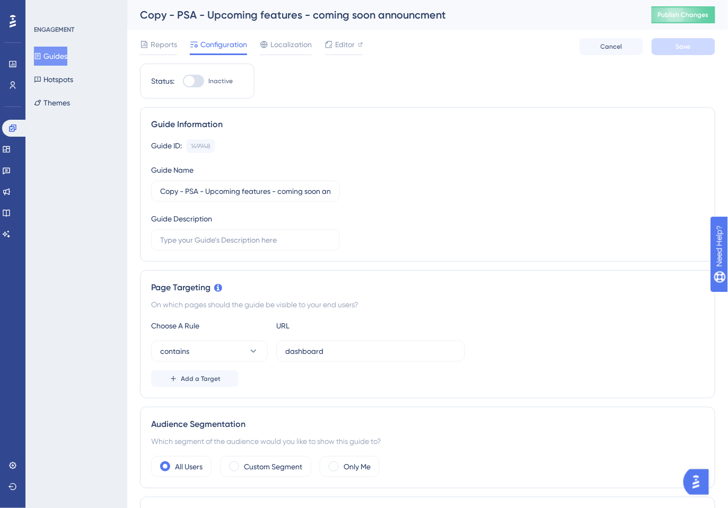
click at [164, 17] on div "Copy - PSA - Upcoming features - coming soon announcment" at bounding box center [382, 14] width 485 height 15
click at [155, 18] on div "Copy - PSA - Upcoming features - coming soon announcment" at bounding box center [382, 14] width 485 height 15
click at [169, 189] on input "Copy - PSA - Upcoming features - coming soon announcment" at bounding box center [245, 192] width 171 height 12
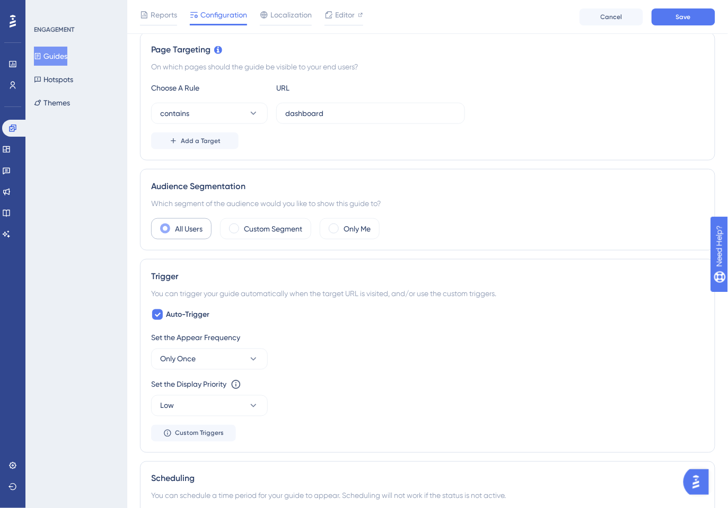
scroll to position [249, 0]
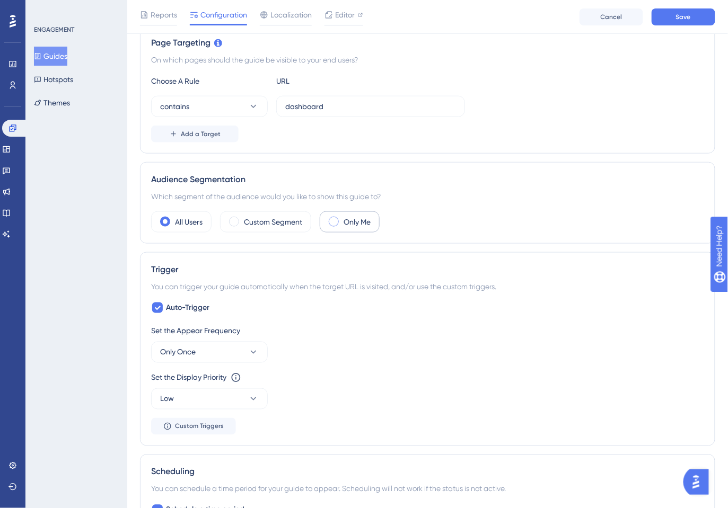
type input "TEST - PSA - Upcoming features - coming soon announcment"
click at [364, 217] on label "Only Me" at bounding box center [356, 222] width 27 height 13
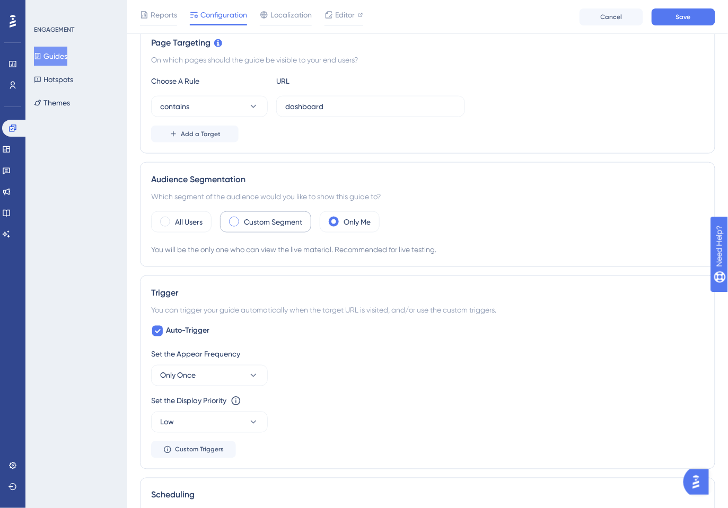
click at [250, 222] on label "Custom Segment" at bounding box center [273, 222] width 58 height 13
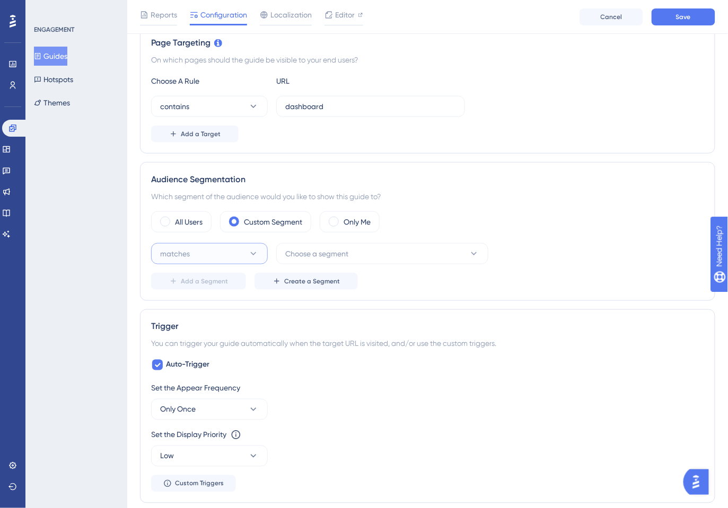
click at [236, 255] on button "matches" at bounding box center [209, 253] width 117 height 21
click at [234, 281] on div "matches matches" at bounding box center [209, 286] width 86 height 21
click at [341, 248] on span "Choose a segment" at bounding box center [316, 254] width 63 height 13
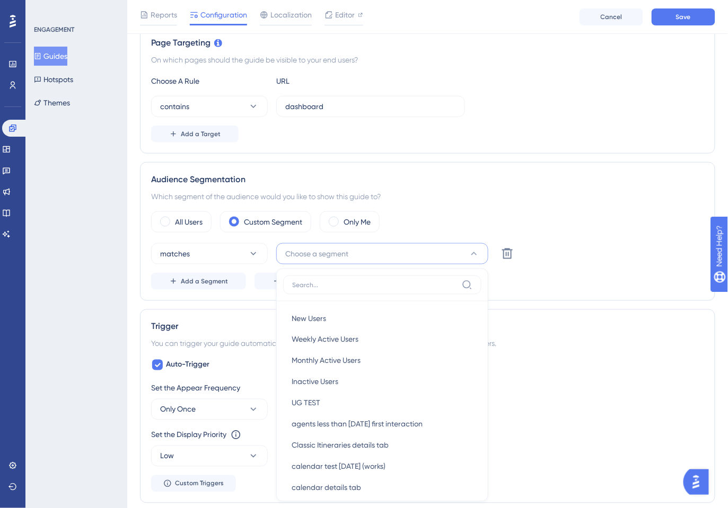
scroll to position [356, 0]
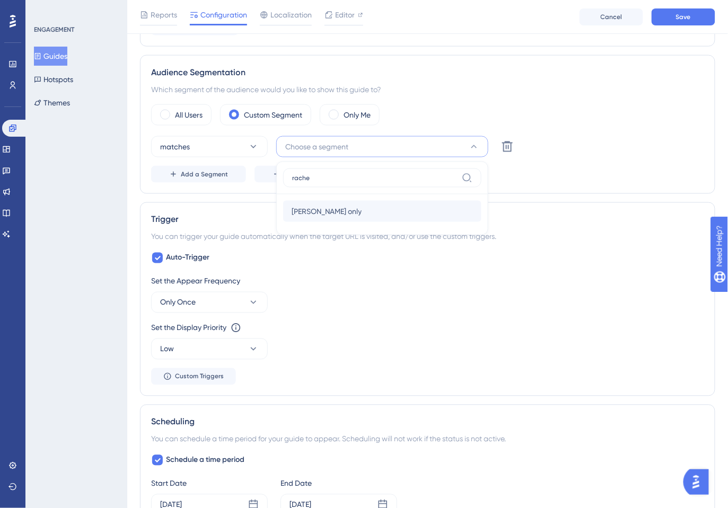
type input "rache"
click at [324, 211] on span "rachel only" at bounding box center [327, 211] width 70 height 13
click at [191, 299] on span "Only Once" at bounding box center [178, 302] width 36 height 13
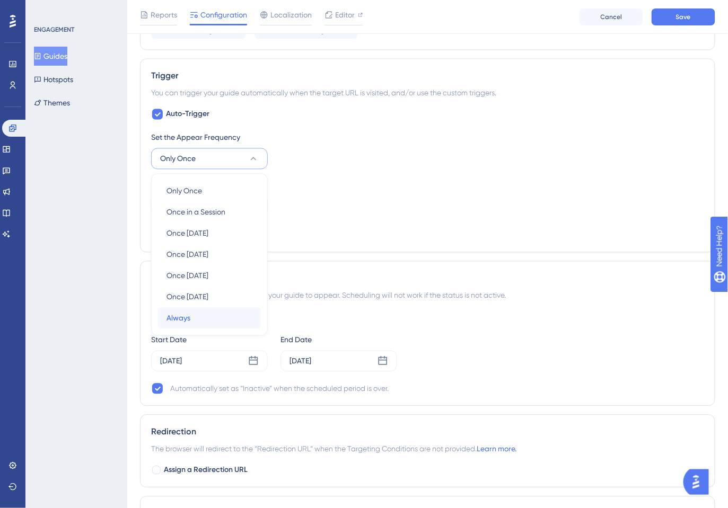
click at [183, 320] on span "Always" at bounding box center [178, 318] width 24 height 13
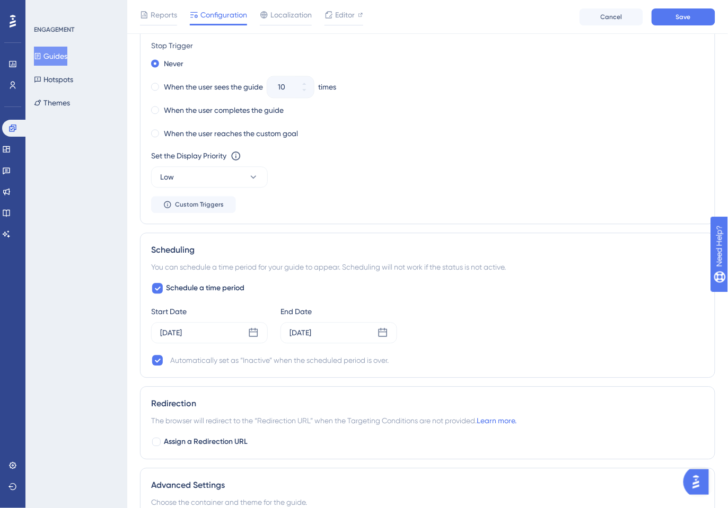
scroll to position [640, 0]
click at [217, 333] on div "[DATE]" at bounding box center [209, 331] width 117 height 21
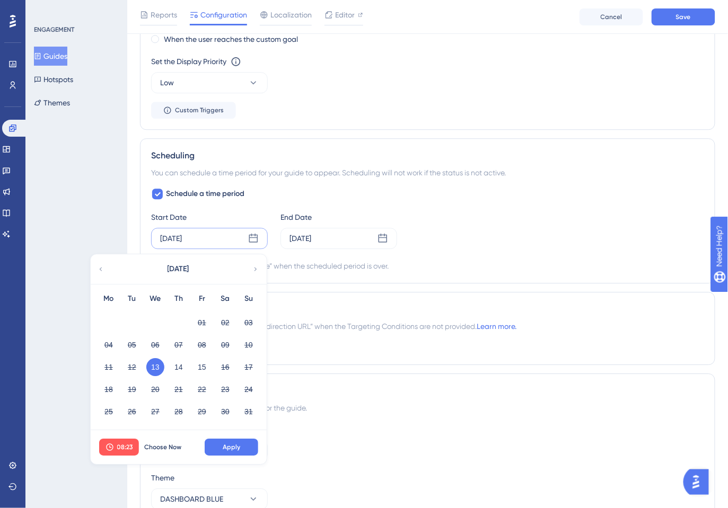
scroll to position [787, 0]
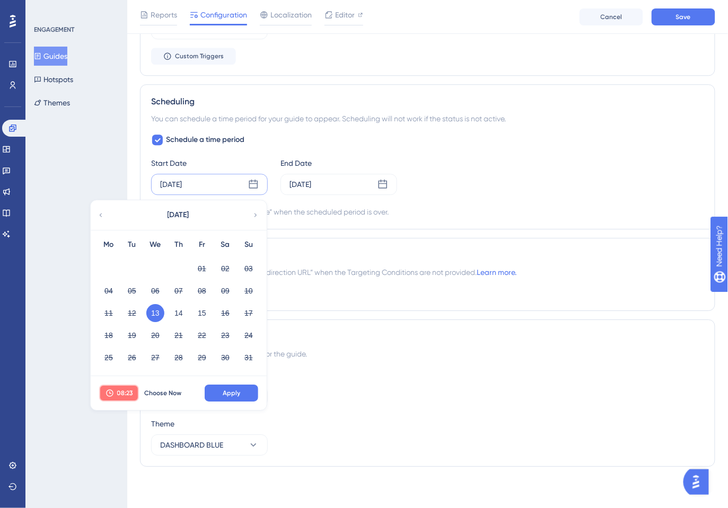
click at [122, 391] on span "08:23" at bounding box center [125, 393] width 16 height 8
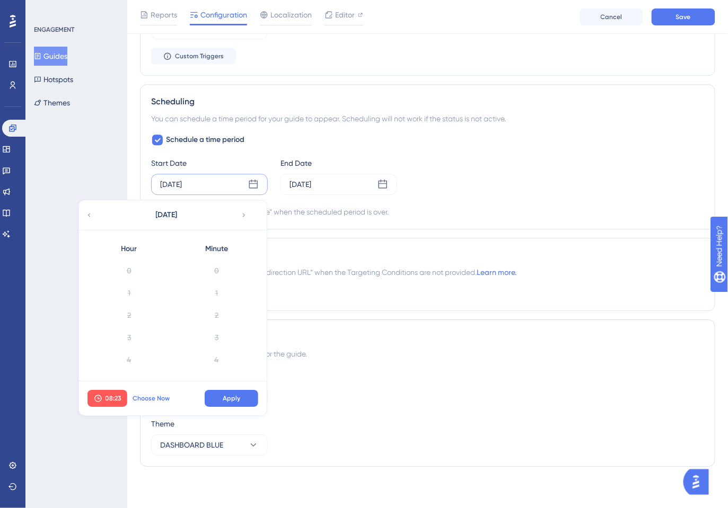
scroll to position [466, 0]
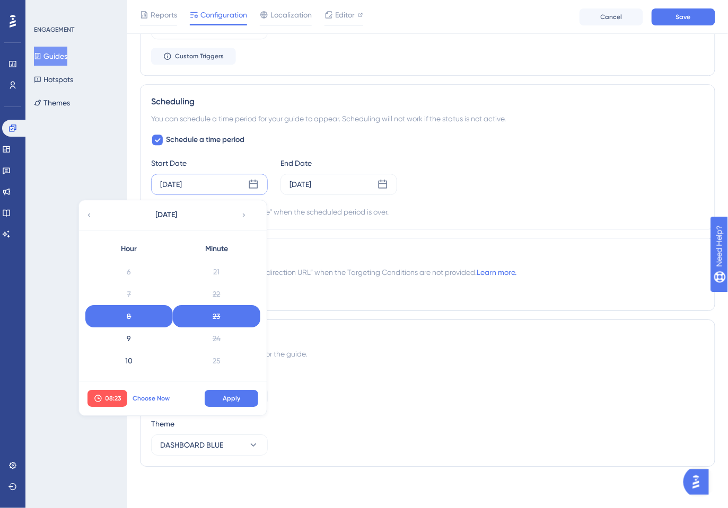
click at [158, 397] on span "Choose Now" at bounding box center [151, 398] width 37 height 8
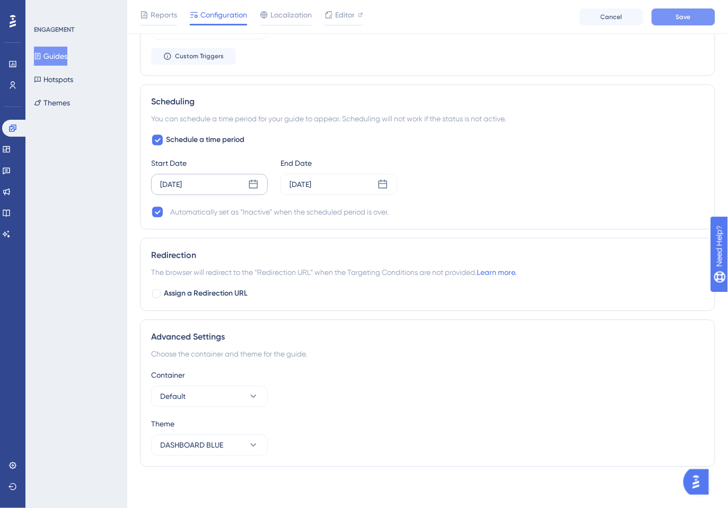
click at [679, 21] on button "Save" at bounding box center [683, 16] width 64 height 17
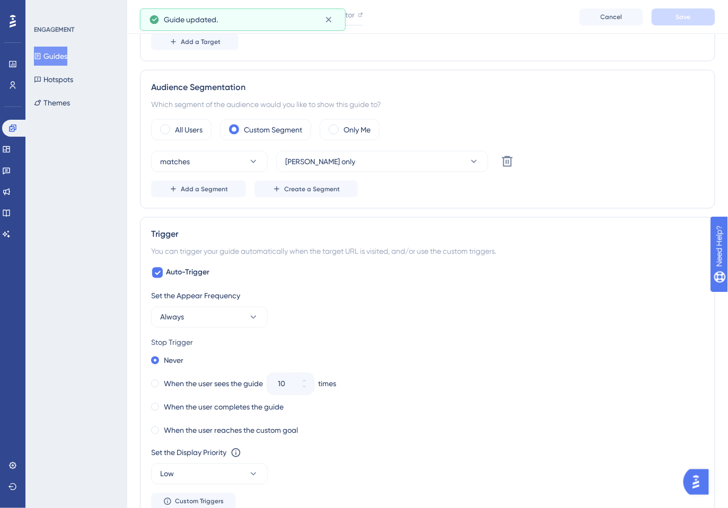
scroll to position [0, 0]
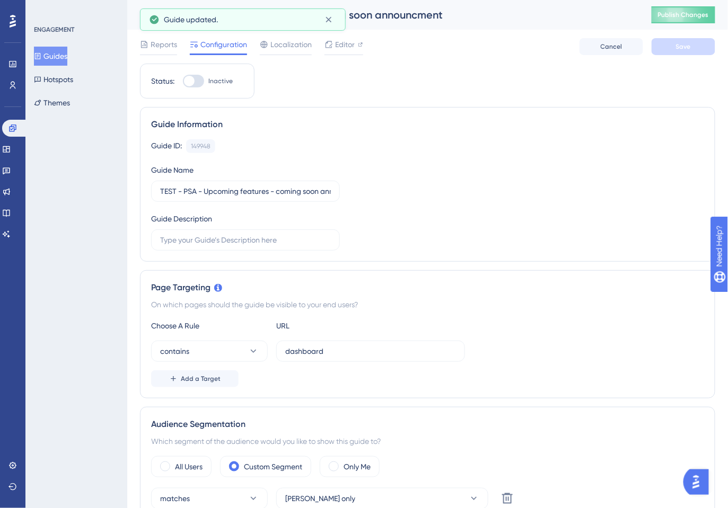
click at [193, 80] on div at bounding box center [189, 81] width 11 height 11
click at [183, 81] on input "Inactive" at bounding box center [182, 81] width 1 height 1
checkbox input "true"
click at [688, 43] on span "Save" at bounding box center [683, 46] width 15 height 8
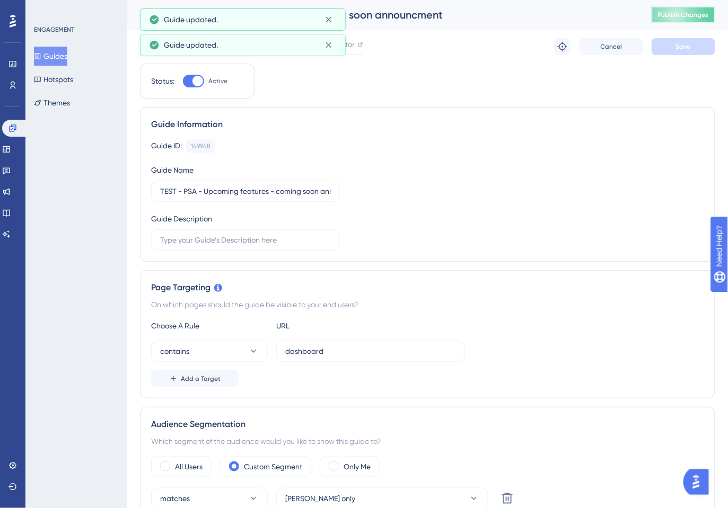
click at [685, 19] on button "Publish Changes" at bounding box center [683, 14] width 64 height 17
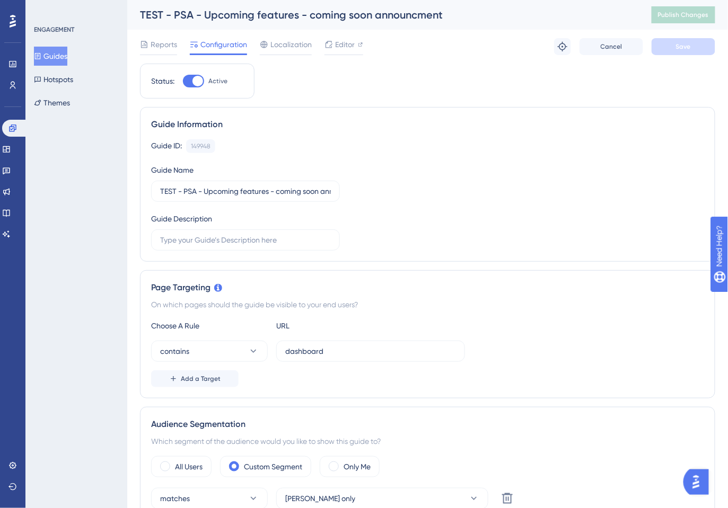
click at [60, 56] on button "Guides" at bounding box center [50, 56] width 33 height 19
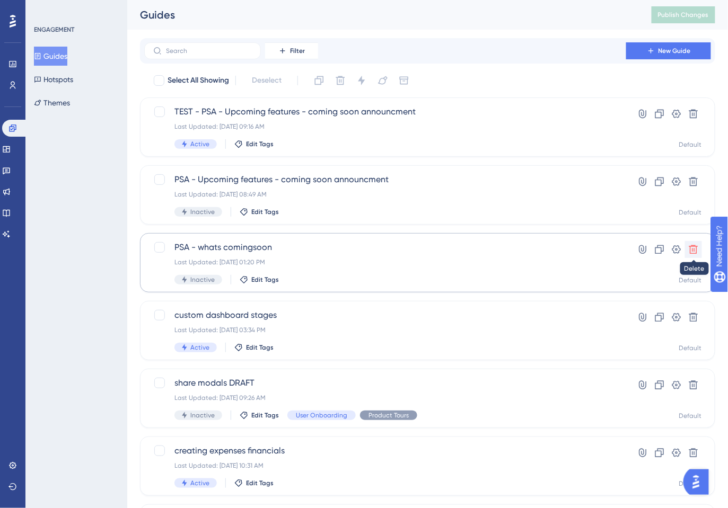
click at [696, 249] on icon at bounding box center [693, 249] width 9 height 9
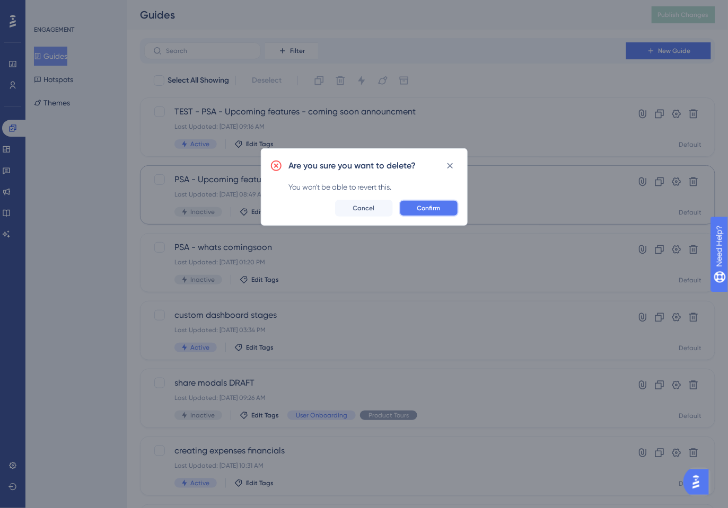
click at [412, 204] on button "Confirm" at bounding box center [428, 208] width 59 height 17
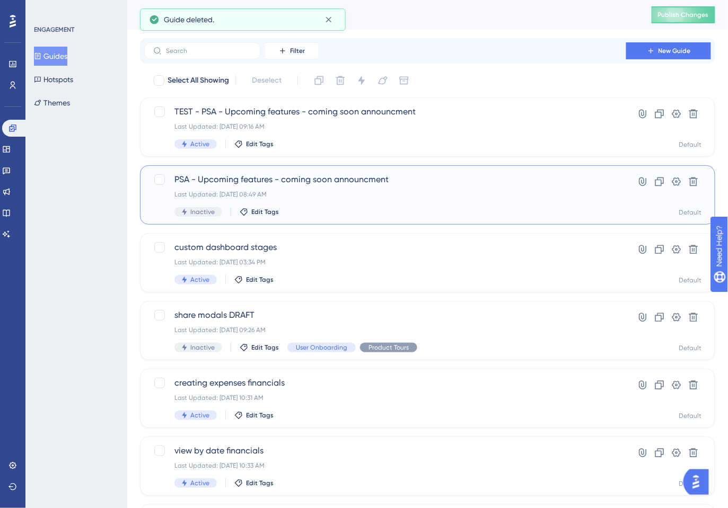
click at [605, 184] on div "PSA - Upcoming features - coming soon announcment Last Updated: Aug 13 2025, 08…" at bounding box center [427, 194] width 549 height 43
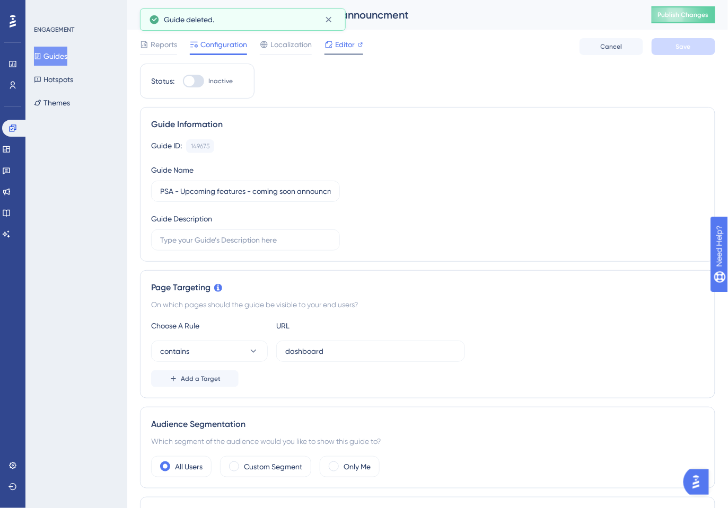
click at [339, 45] on span "Editor" at bounding box center [345, 44] width 20 height 13
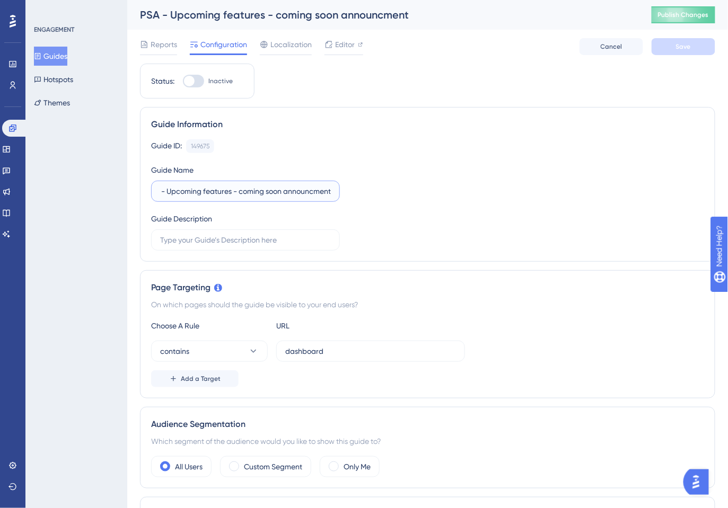
click at [330, 190] on input "PSA - Upcoming features - coming soon announcment" at bounding box center [245, 192] width 171 height 12
click at [280, 191] on input "PSA - Upcoming features - coming soon announcment august 13" at bounding box center [245, 192] width 171 height 12
type input "PSA - Upcoming features - coming soon announcement [DATE]"
click at [694, 46] on button "Save" at bounding box center [683, 46] width 64 height 17
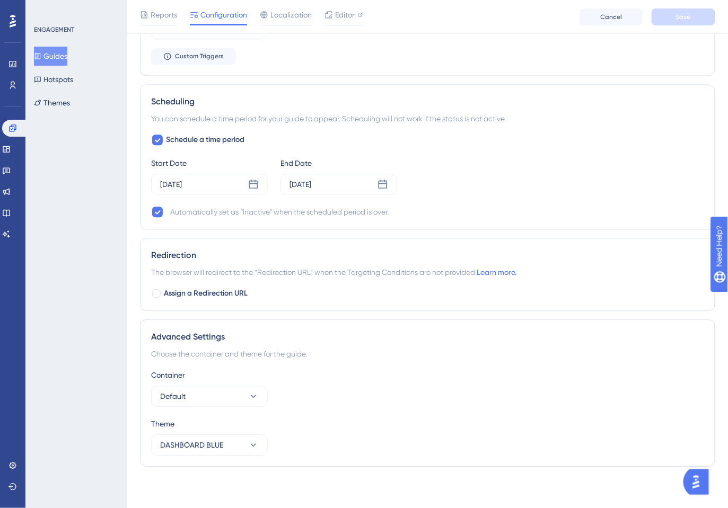
scroll to position [0, 0]
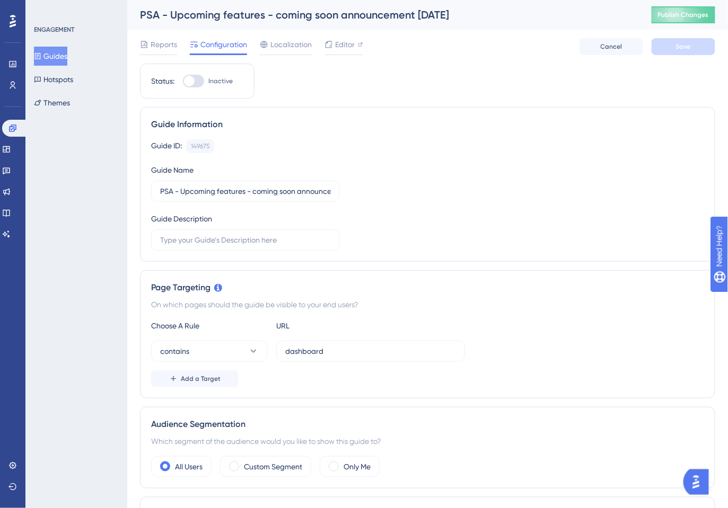
click at [67, 54] on button "Guides" at bounding box center [50, 56] width 33 height 19
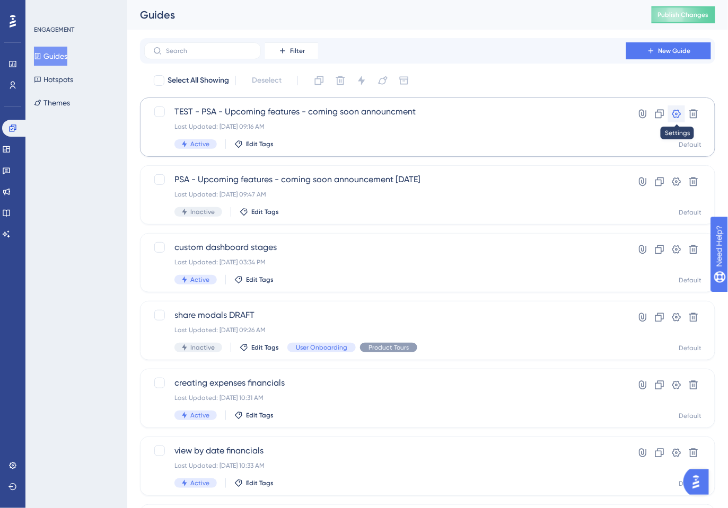
click at [678, 110] on icon at bounding box center [676, 114] width 9 height 8
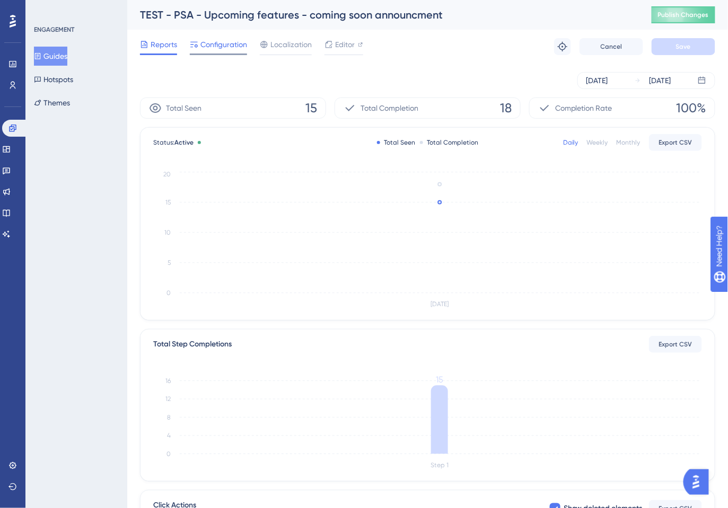
click at [221, 49] on span "Configuration" at bounding box center [223, 44] width 47 height 13
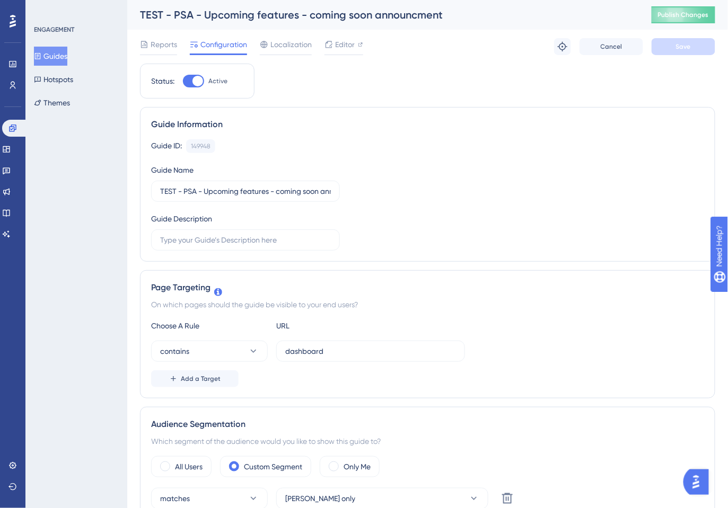
click at [194, 81] on div at bounding box center [197, 81] width 11 height 11
click at [183, 81] on input "Active" at bounding box center [182, 81] width 1 height 1
checkbox input "false"
click at [674, 50] on button "Save" at bounding box center [683, 46] width 64 height 17
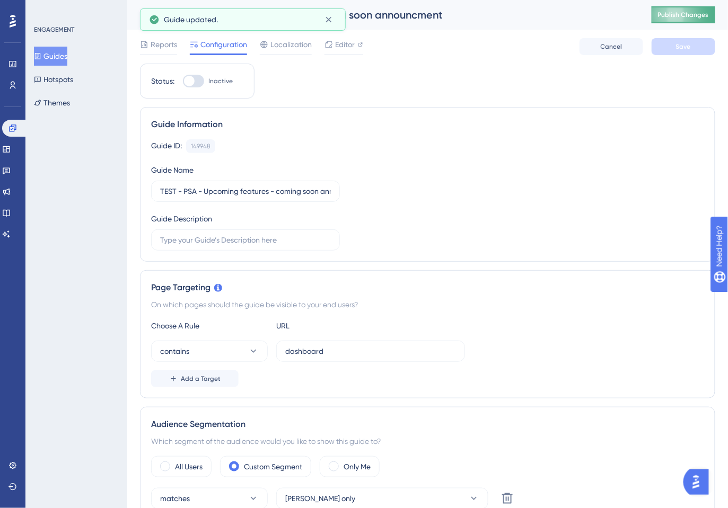
click at [681, 20] on button "Publish Changes" at bounding box center [683, 14] width 64 height 17
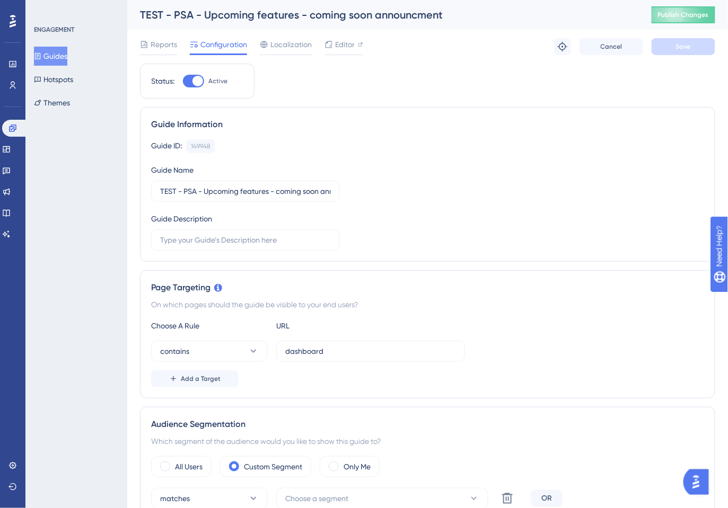
click at [59, 57] on button "Guides" at bounding box center [50, 56] width 33 height 19
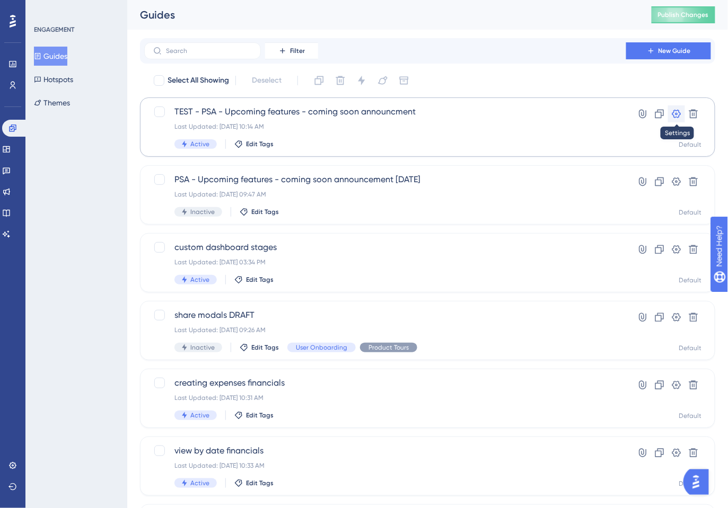
click at [674, 110] on icon at bounding box center [676, 114] width 9 height 8
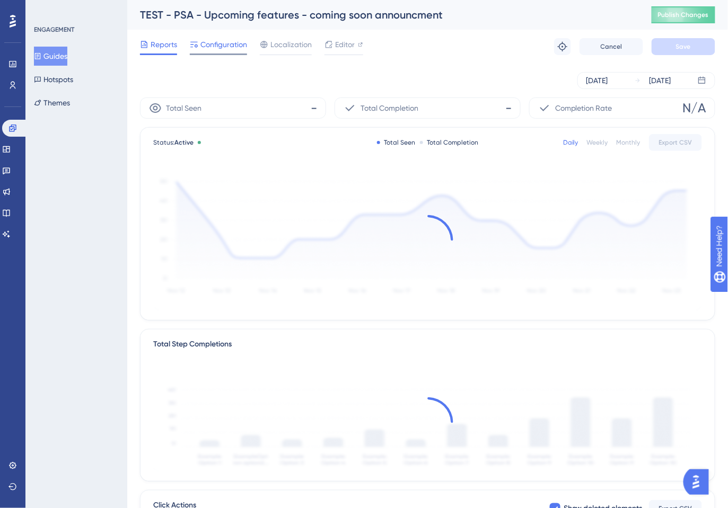
click at [225, 46] on span "Configuration" at bounding box center [223, 44] width 47 height 13
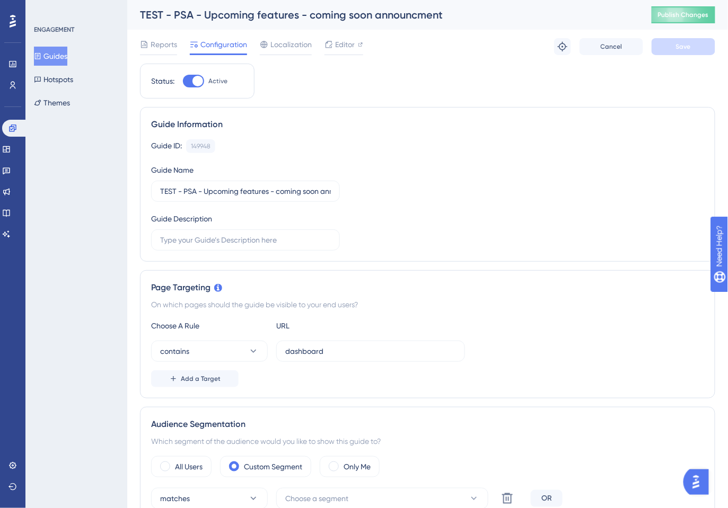
click at [192, 83] on div at bounding box center [193, 81] width 21 height 13
click at [183, 82] on input "Active" at bounding box center [182, 81] width 1 height 1
checkbox input "false"
click at [687, 47] on span "Save" at bounding box center [683, 46] width 15 height 8
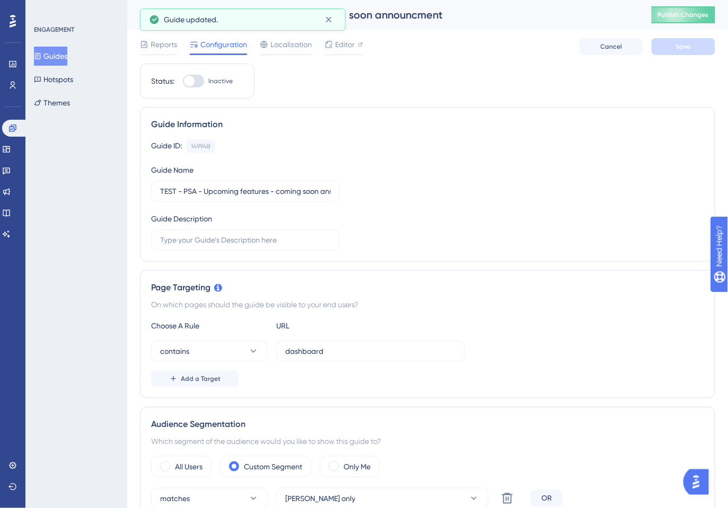
click at [63, 52] on button "Guides" at bounding box center [50, 56] width 33 height 19
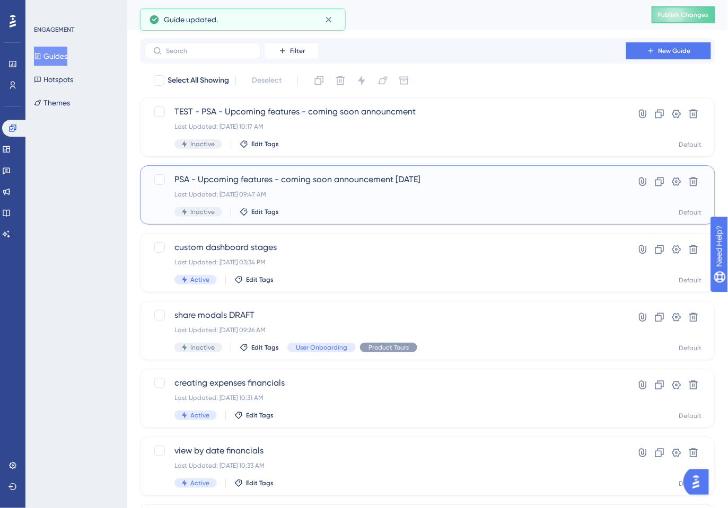
click at [361, 195] on div "Last Updated: Aug 13 2025, 09:47 AM" at bounding box center [384, 194] width 421 height 8
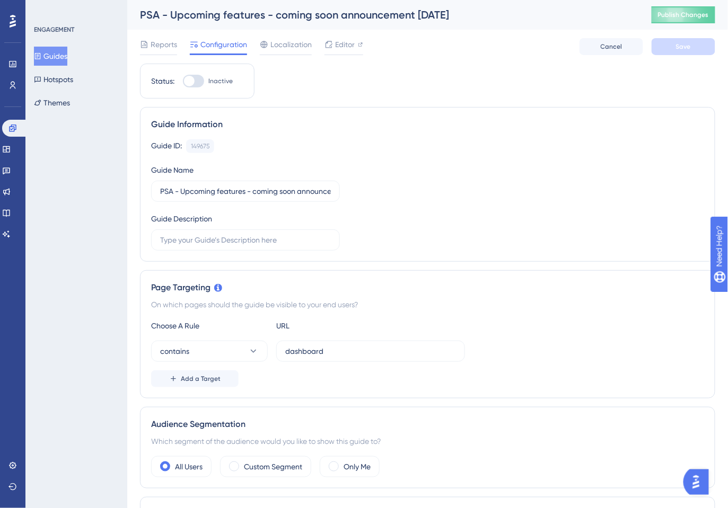
click at [196, 82] on div at bounding box center [193, 81] width 21 height 13
click at [183, 82] on input "Inactive" at bounding box center [182, 81] width 1 height 1
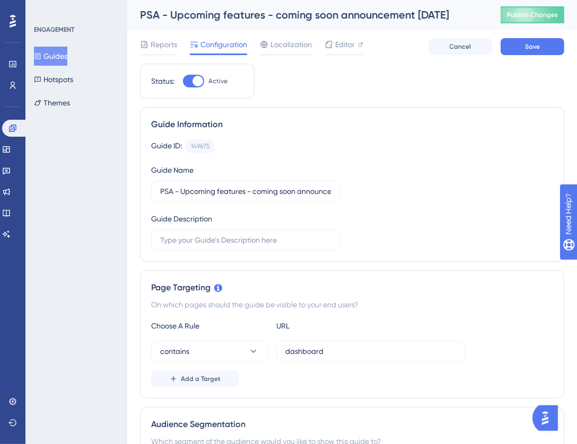
click at [189, 81] on div at bounding box center [193, 81] width 21 height 13
click at [183, 81] on input "Active" at bounding box center [182, 81] width 1 height 1
click at [530, 13] on span "Publish Changes" at bounding box center [532, 15] width 51 height 8
click at [201, 78] on div at bounding box center [193, 81] width 21 height 13
click at [183, 81] on input "Inactive" at bounding box center [182, 81] width 1 height 1
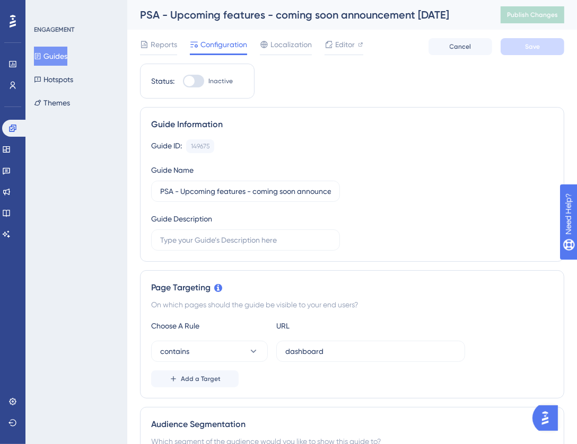
checkbox input "true"
click at [528, 45] on span "Save" at bounding box center [532, 46] width 15 height 8
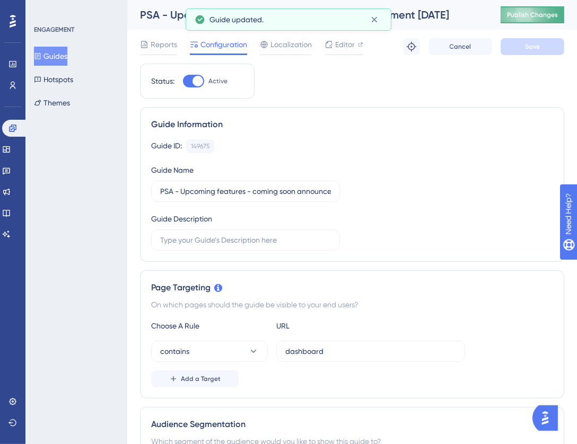
click at [524, 16] on span "Publish Changes" at bounding box center [532, 15] width 51 height 8
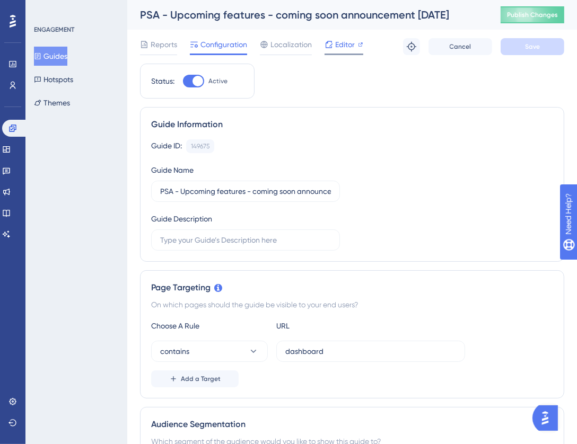
click at [343, 43] on span "Editor" at bounding box center [345, 44] width 20 height 13
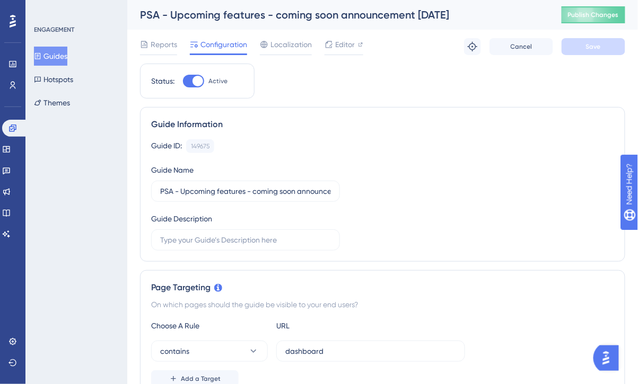
drag, startPoint x: 195, startPoint y: 83, endPoint x: 363, endPoint y: 73, distance: 168.3
click at [195, 83] on div at bounding box center [197, 81] width 11 height 11
click at [183, 82] on input "Active" at bounding box center [182, 81] width 1 height 1
checkbox input "false"
click at [613, 42] on button "Save" at bounding box center [593, 46] width 64 height 17
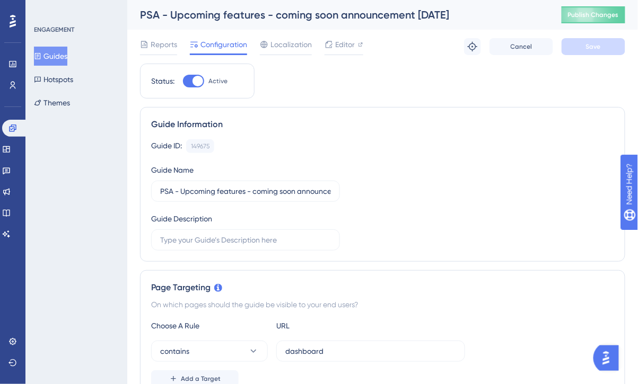
click at [54, 54] on button "Guides" at bounding box center [50, 56] width 33 height 19
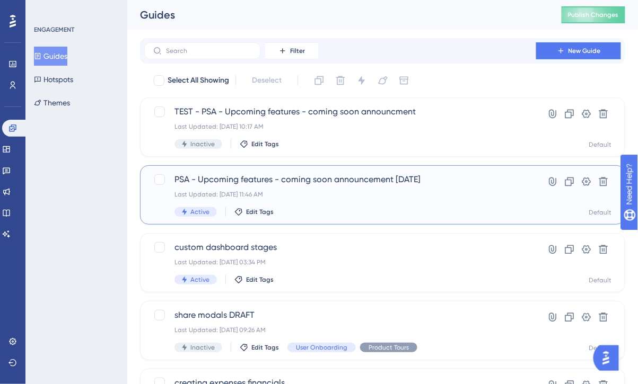
click at [449, 197] on div "Last Updated: [DATE] 11:46 AM" at bounding box center [339, 194] width 331 height 8
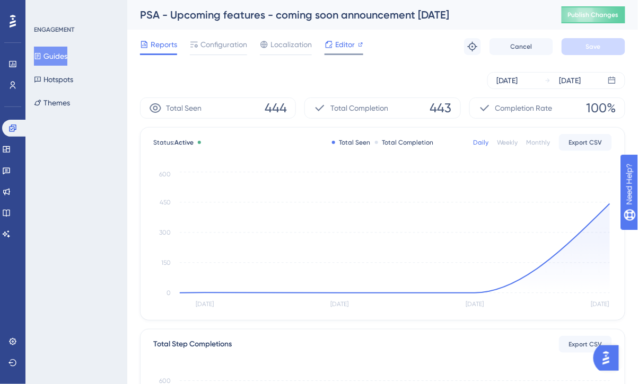
click at [344, 46] on span "Editor" at bounding box center [345, 44] width 20 height 13
drag, startPoint x: 61, startPoint y: 52, endPoint x: 82, endPoint y: 60, distance: 21.7
click at [61, 52] on button "Guides" at bounding box center [50, 56] width 33 height 19
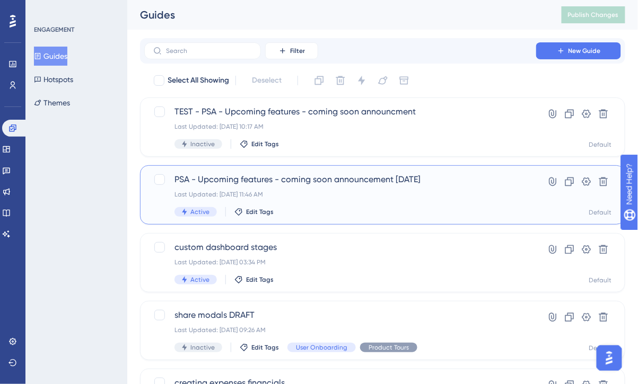
click at [430, 191] on div "Last Updated: [DATE] 11:46 AM" at bounding box center [339, 194] width 331 height 8
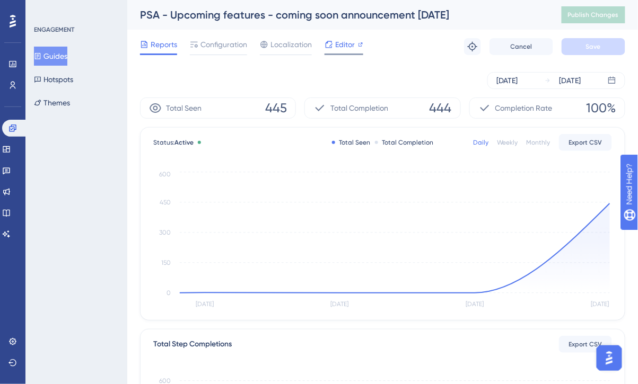
click at [339, 42] on span "Editor" at bounding box center [345, 44] width 20 height 13
click at [56, 52] on button "Guides" at bounding box center [50, 56] width 33 height 19
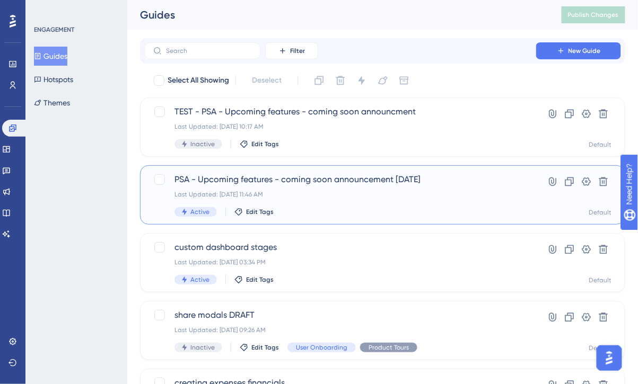
click at [411, 197] on div "Last Updated: Aug 13 2025, 11:46 AM" at bounding box center [339, 194] width 331 height 8
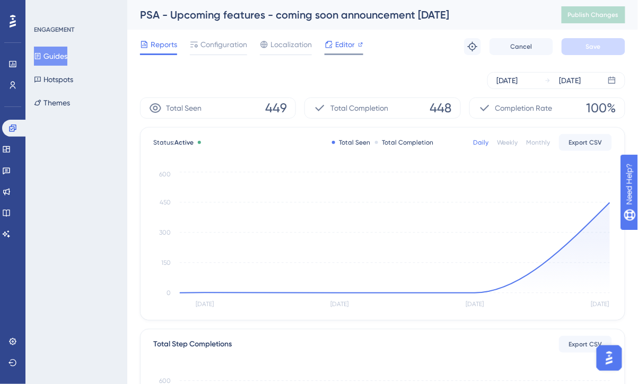
click at [342, 47] on span "Editor" at bounding box center [345, 44] width 20 height 13
click at [63, 57] on button "Guides" at bounding box center [50, 56] width 33 height 19
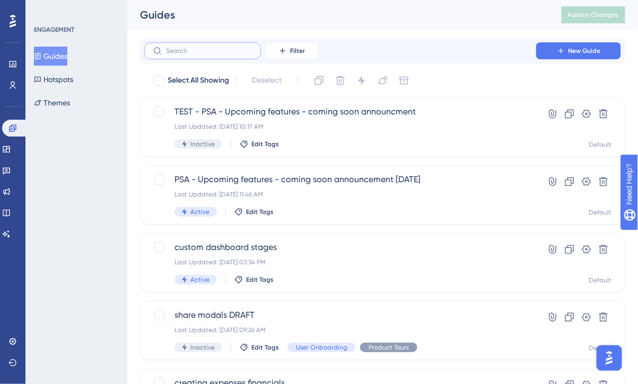
click at [217, 53] on input "text" at bounding box center [209, 50] width 86 height 7
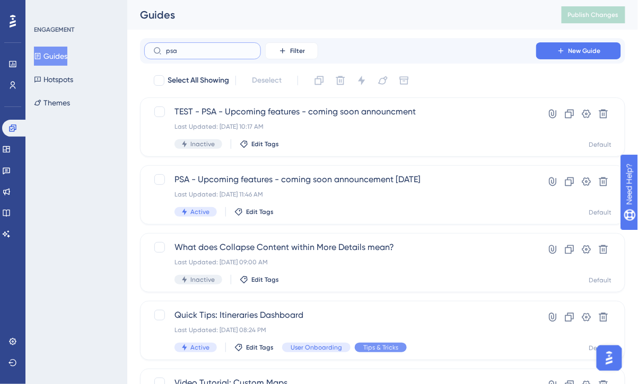
type input "psa"
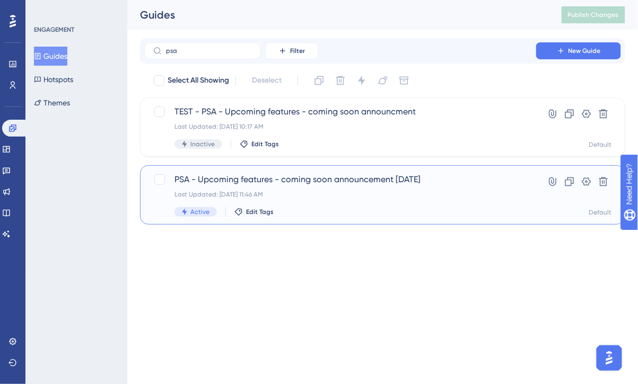
click at [390, 206] on div "PSA - Upcoming features - coming soon announcement [DATE] Last Updated: [DATE] …" at bounding box center [339, 194] width 331 height 43
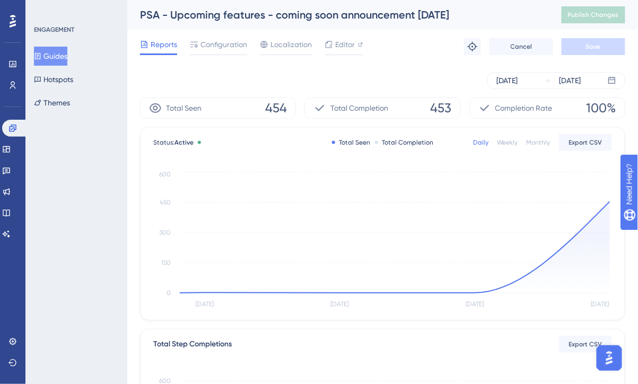
click at [48, 60] on button "Guides" at bounding box center [50, 56] width 33 height 19
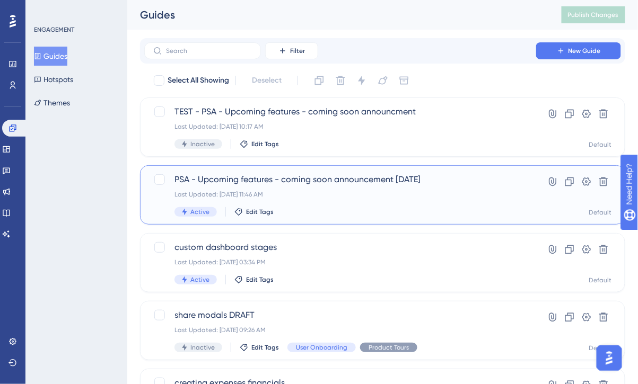
click at [332, 186] on div "PSA - Upcoming features - coming soon announcement [DATE] Last Updated: [DATE] …" at bounding box center [339, 194] width 331 height 43
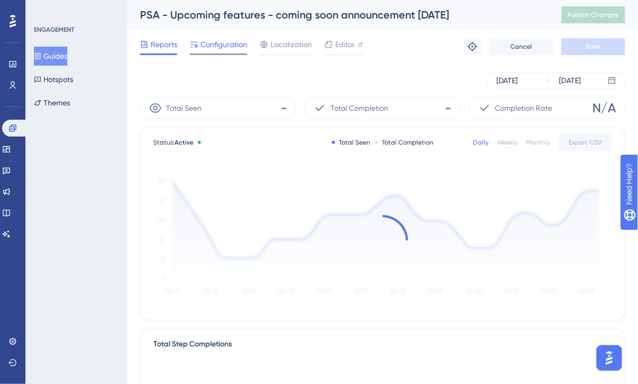
click at [227, 44] on span "Configuration" at bounding box center [223, 44] width 47 height 13
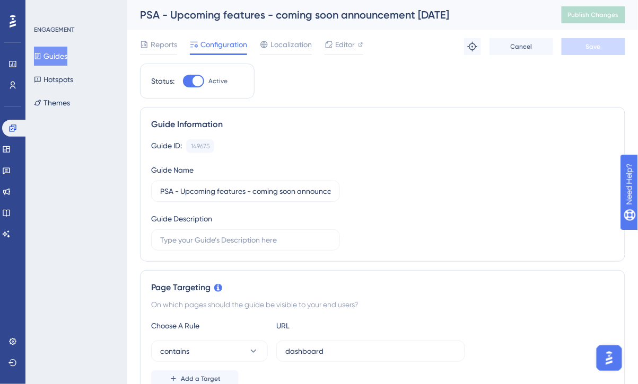
drag, startPoint x: 61, startPoint y: 55, endPoint x: 67, endPoint y: 56, distance: 6.4
click at [61, 55] on button "Guides" at bounding box center [50, 56] width 33 height 19
